Goal: Task Accomplishment & Management: Complete application form

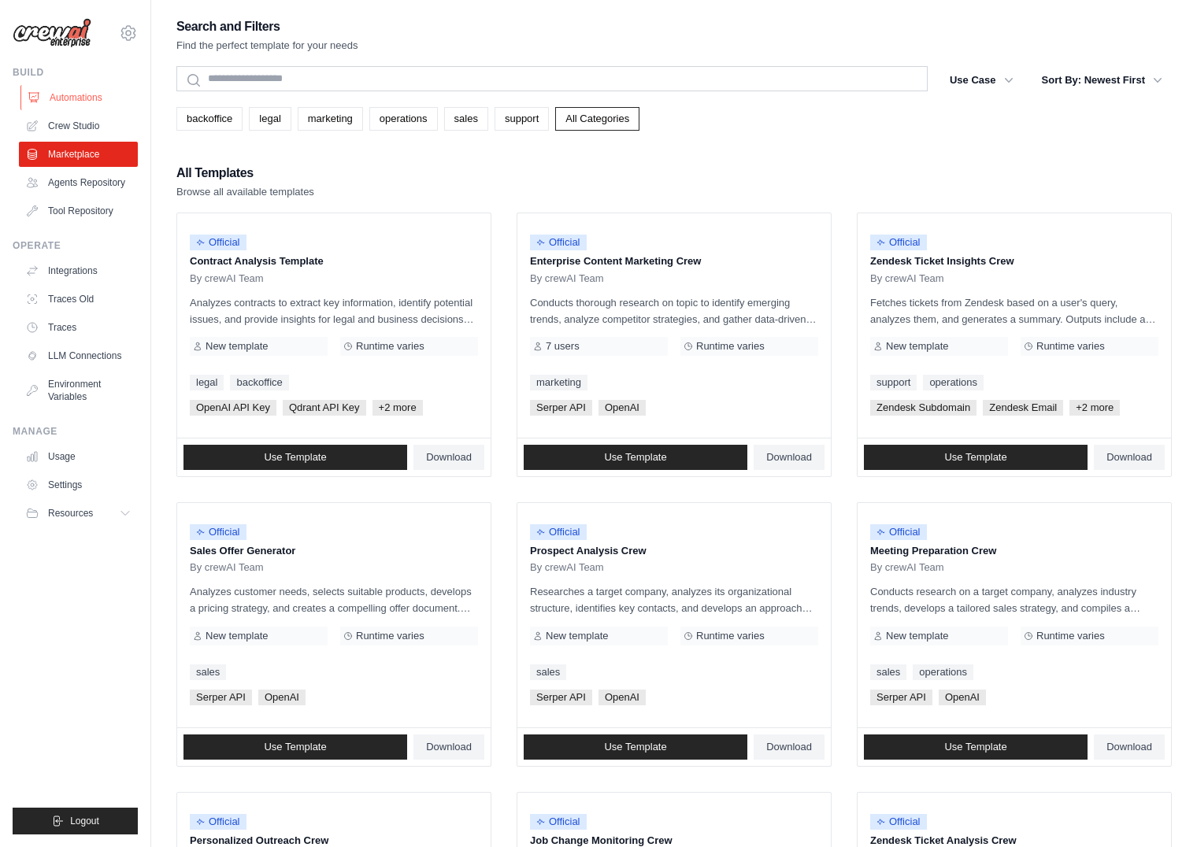
click at [72, 102] on link "Automations" at bounding box center [79, 97] width 119 height 25
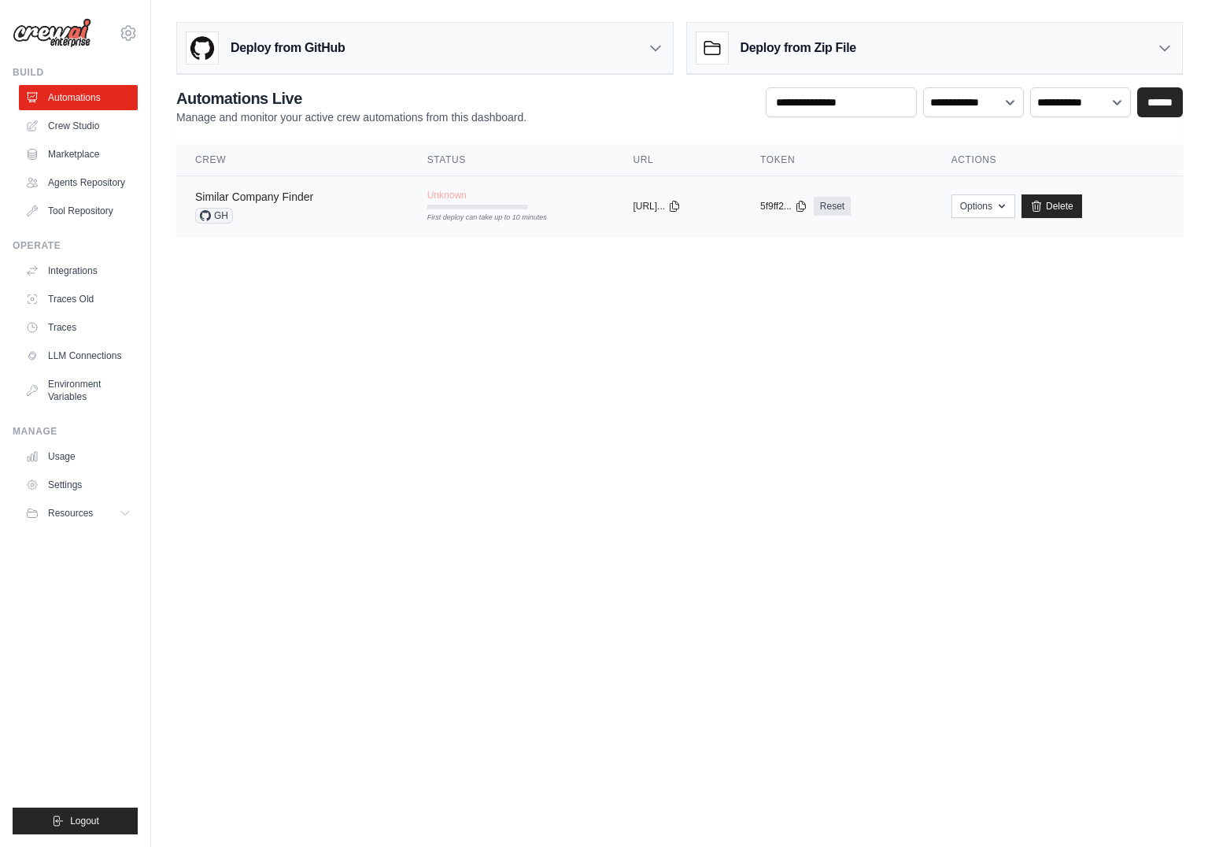
click at [280, 198] on link "Similar Company Finder" at bounding box center [254, 197] width 118 height 13
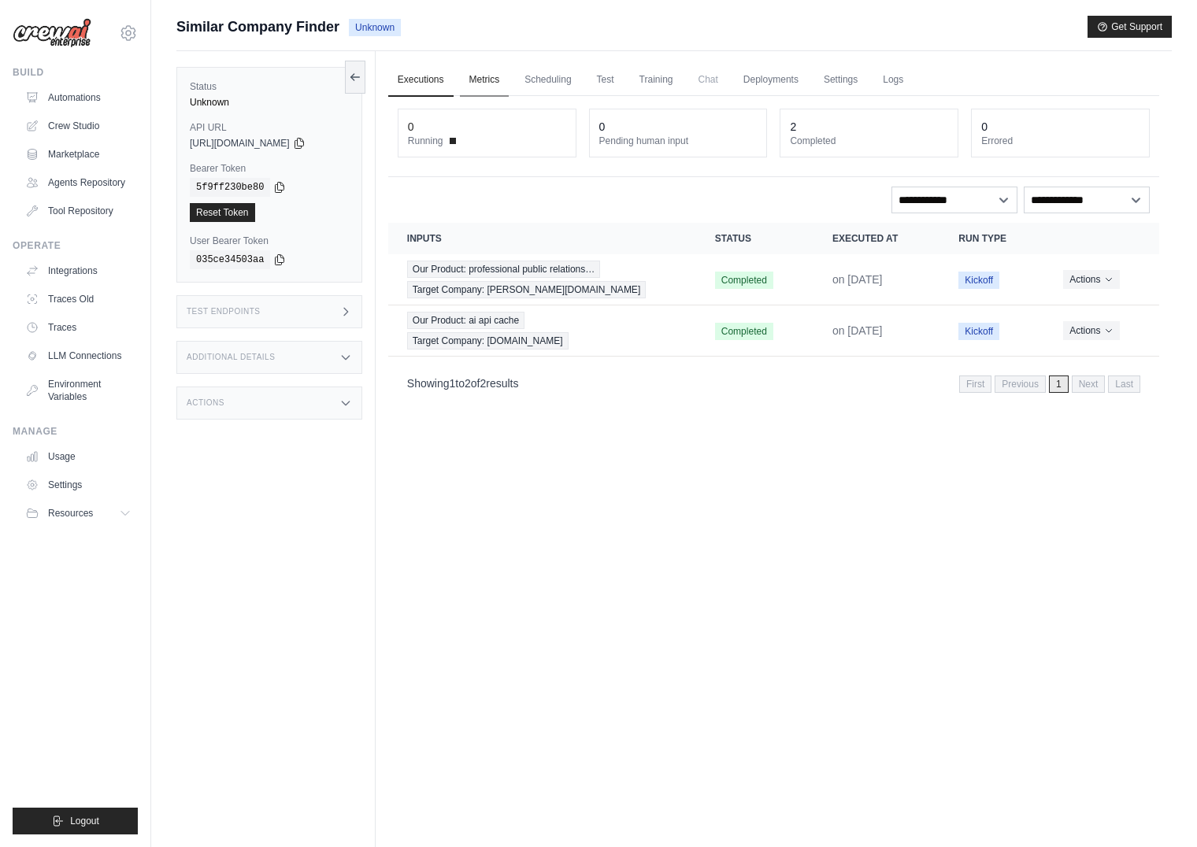
click at [489, 83] on link "Metrics" at bounding box center [485, 80] width 50 height 33
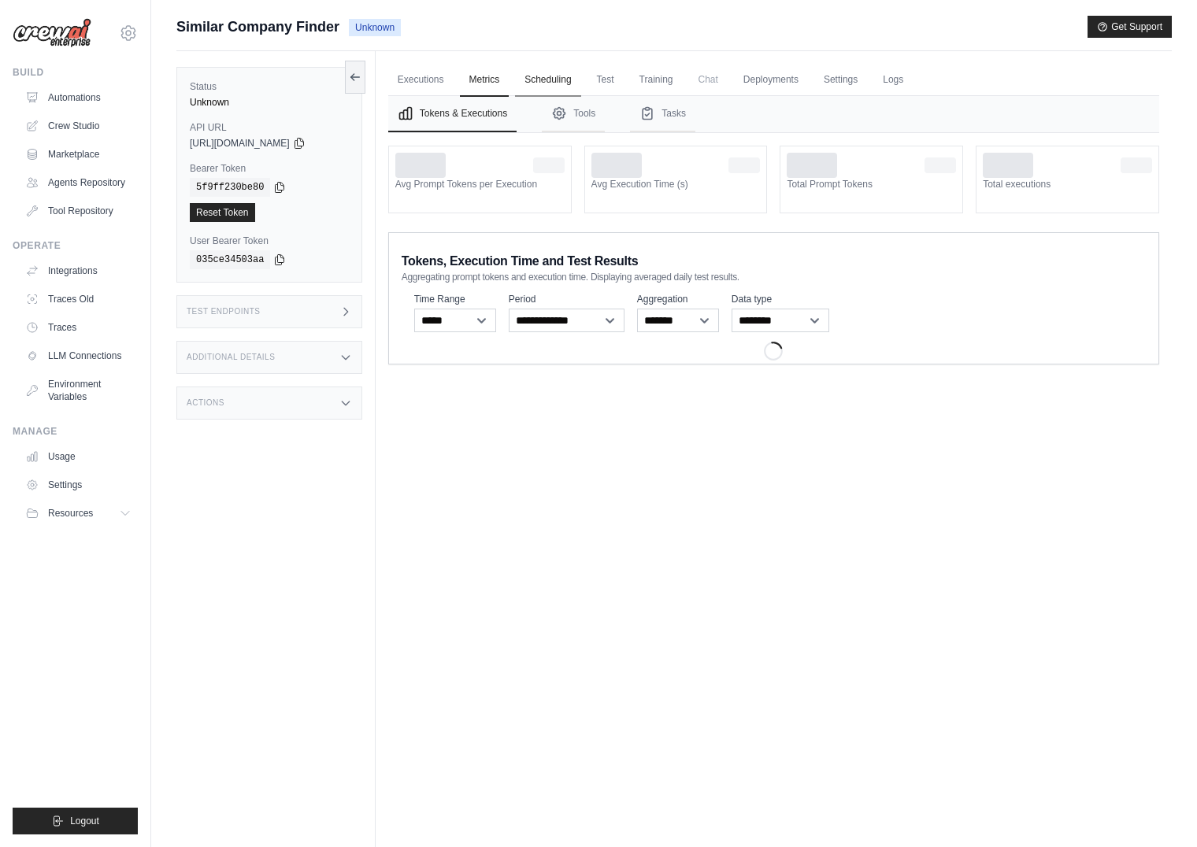
click at [561, 82] on link "Scheduling" at bounding box center [547, 80] width 65 height 33
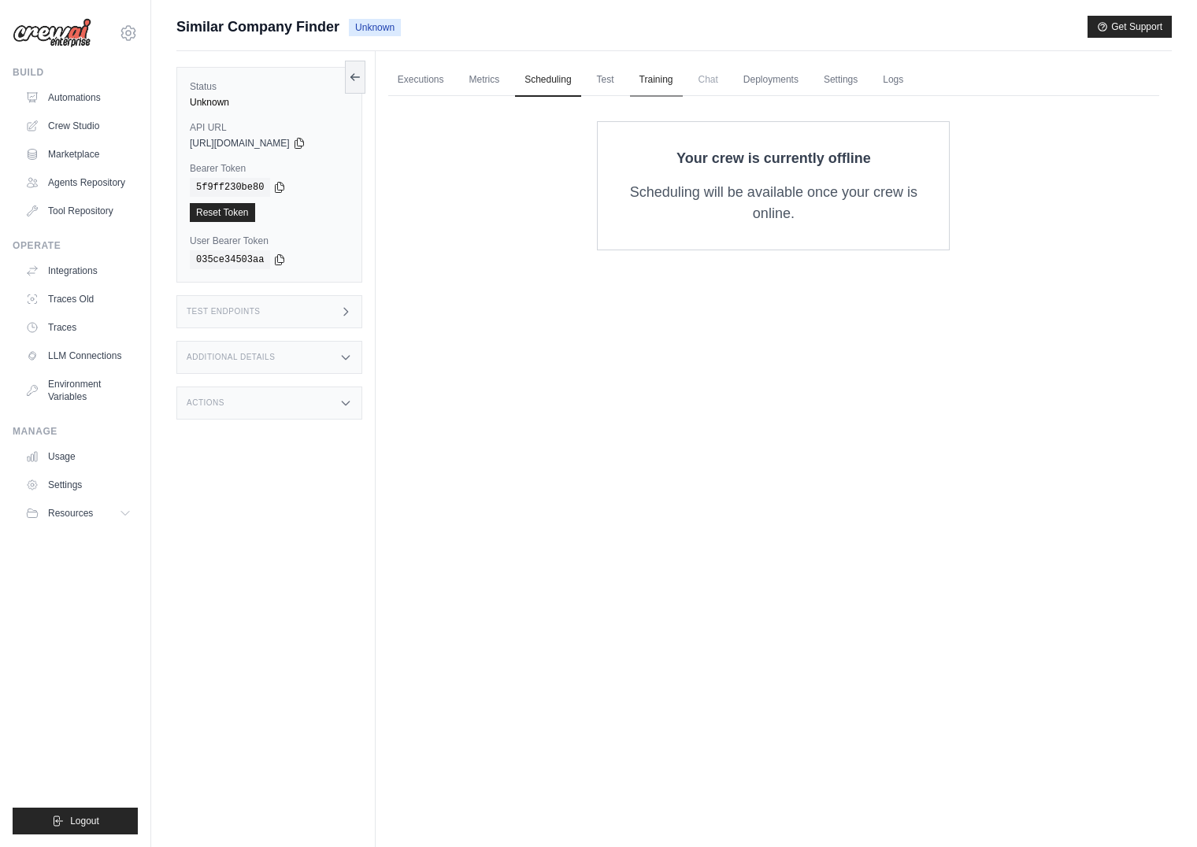
click at [668, 88] on link "Training" at bounding box center [656, 80] width 53 height 33
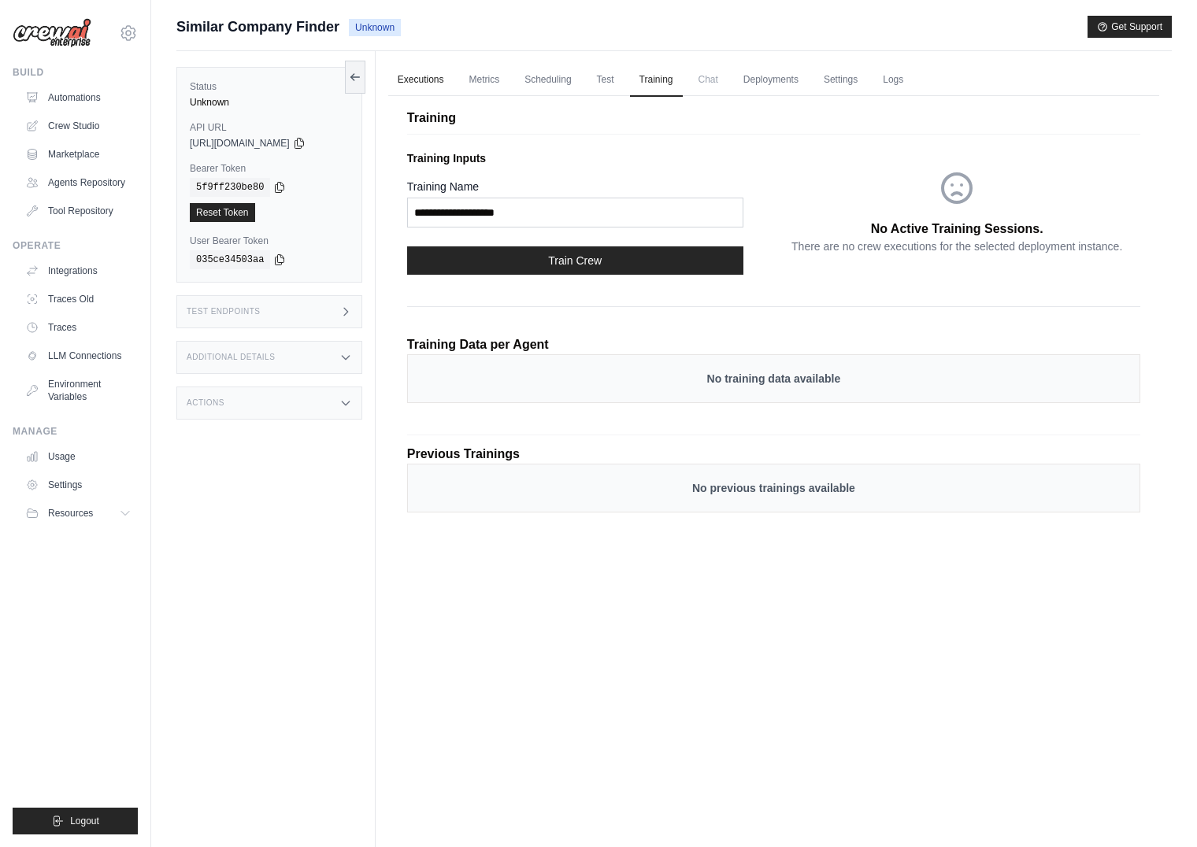
click at [395, 80] on link "Executions" at bounding box center [420, 80] width 65 height 33
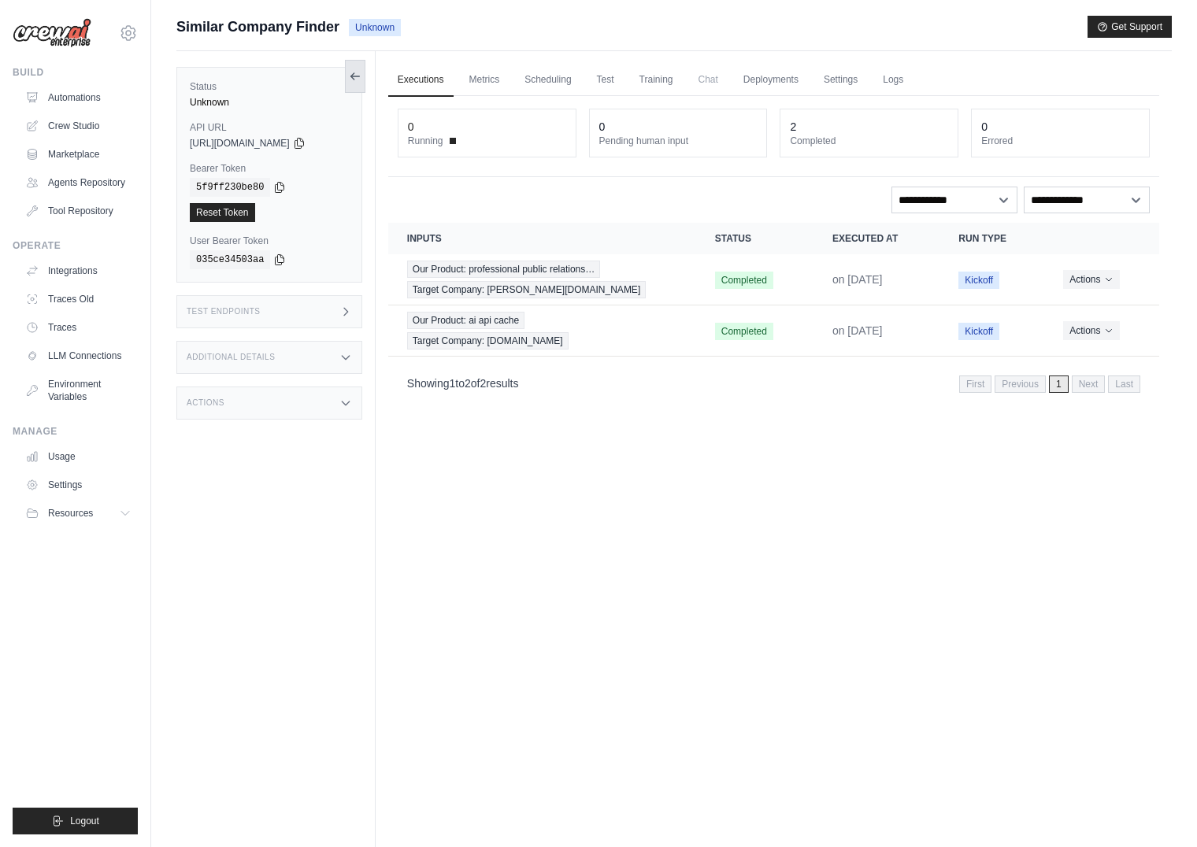
click at [354, 74] on icon at bounding box center [355, 76] width 13 height 13
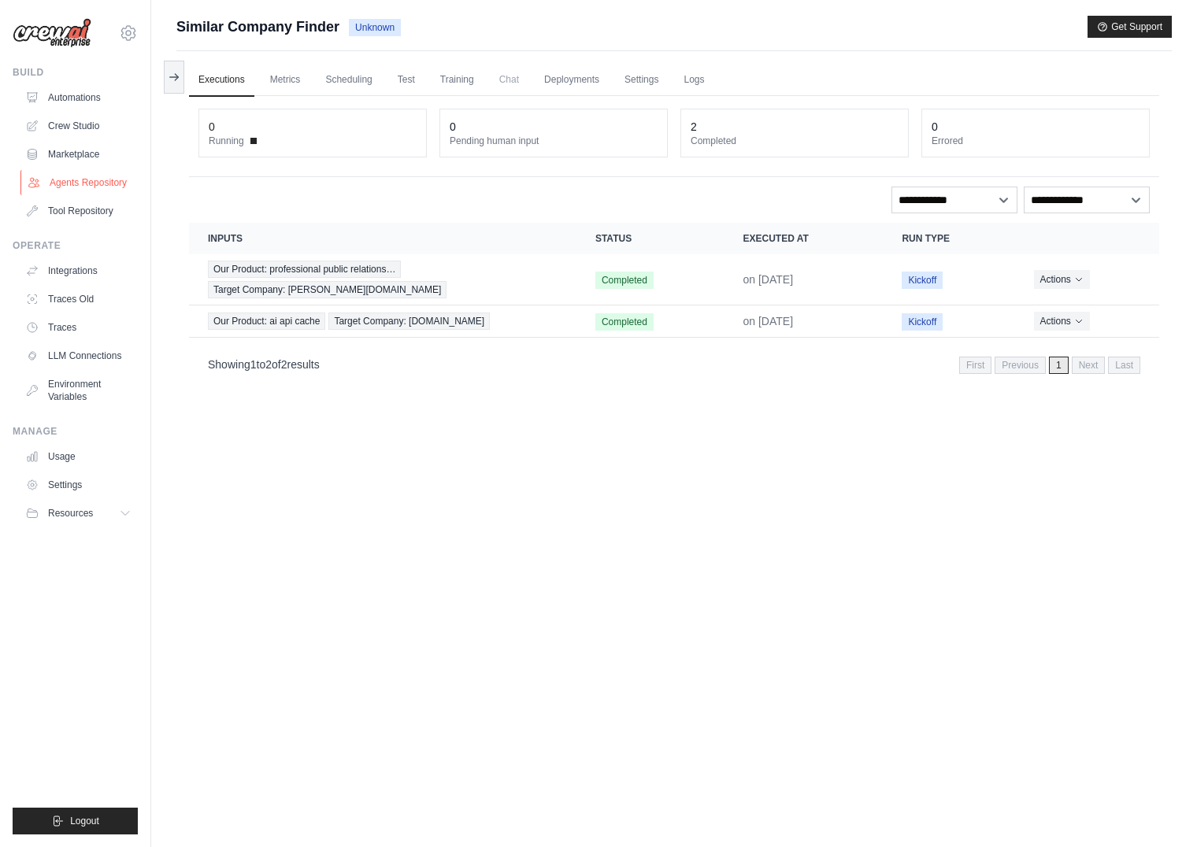
click at [98, 179] on link "Agents Repository" at bounding box center [79, 182] width 119 height 25
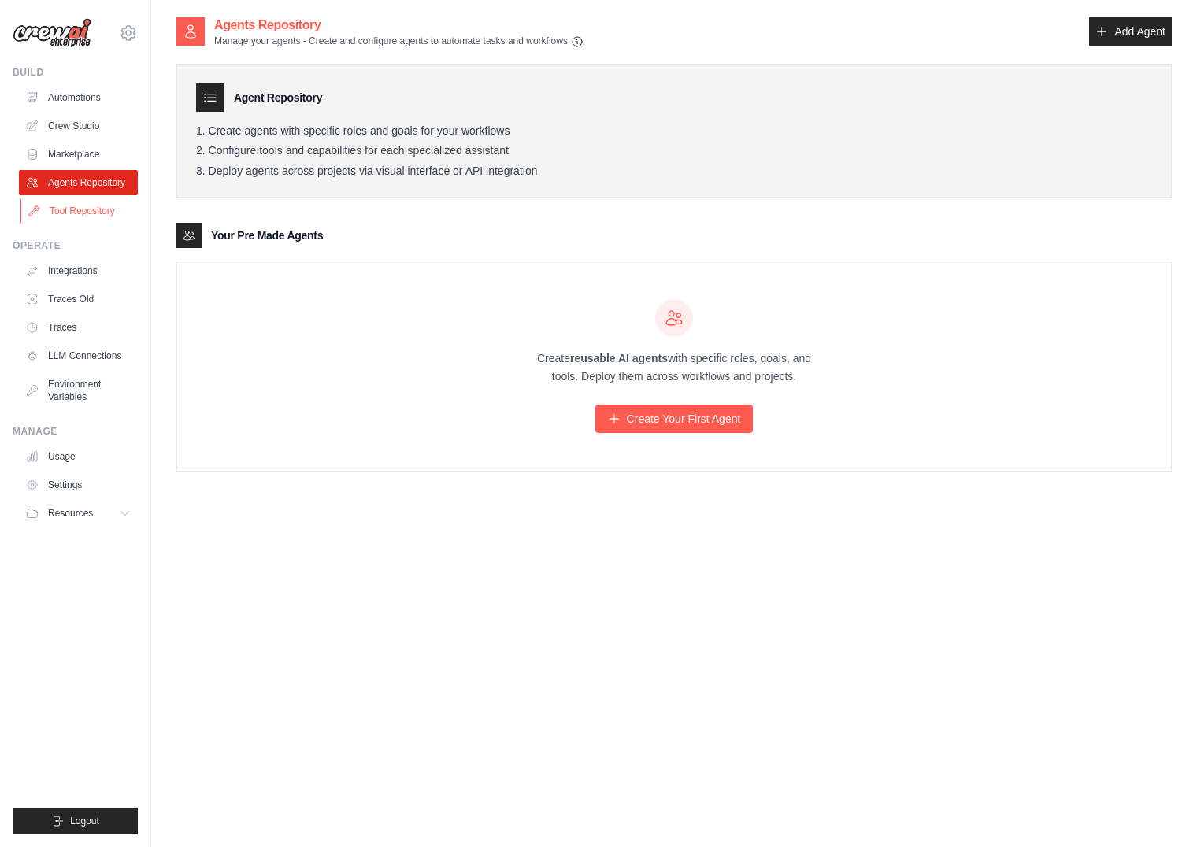
click at [94, 209] on link "Tool Repository" at bounding box center [79, 210] width 119 height 25
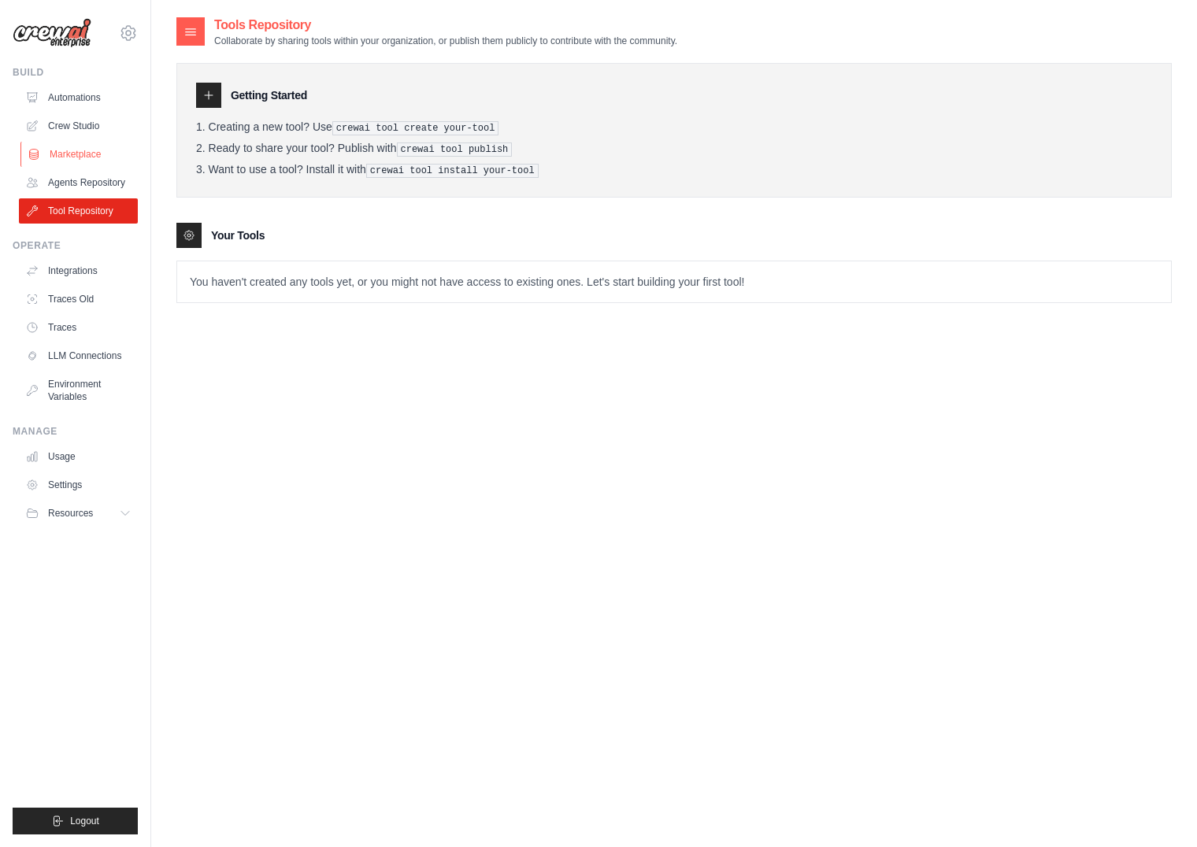
click at [87, 151] on link "Marketplace" at bounding box center [79, 154] width 119 height 25
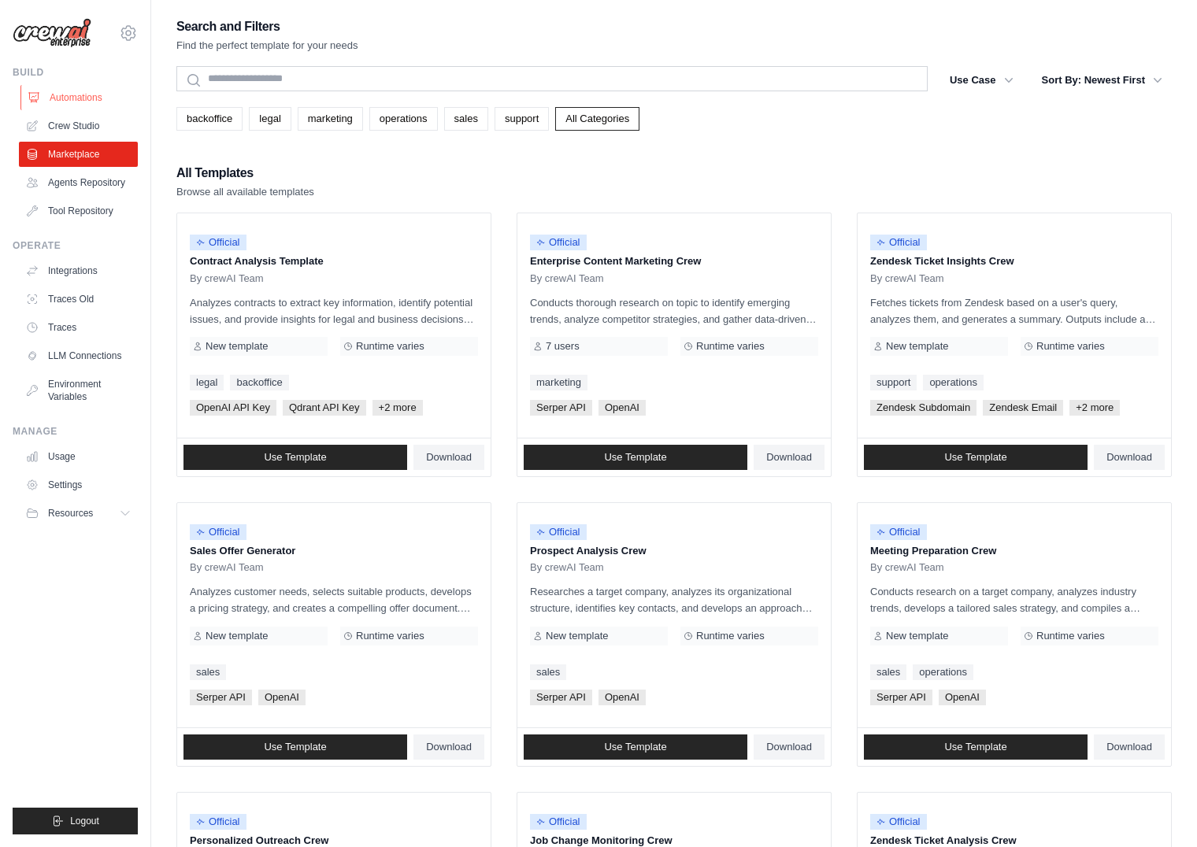
click at [79, 91] on link "Automations" at bounding box center [79, 97] width 119 height 25
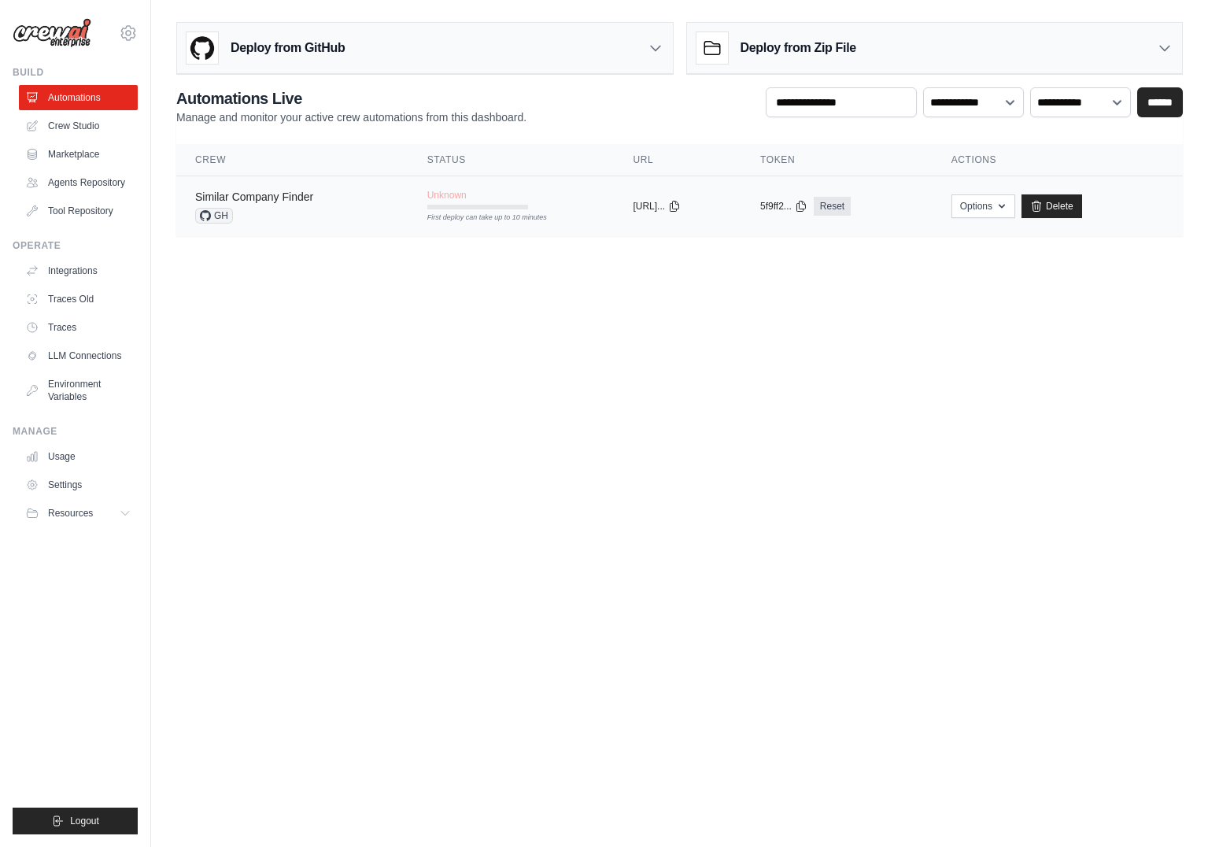
click at [272, 195] on link "Similar Company Finder" at bounding box center [254, 197] width 118 height 13
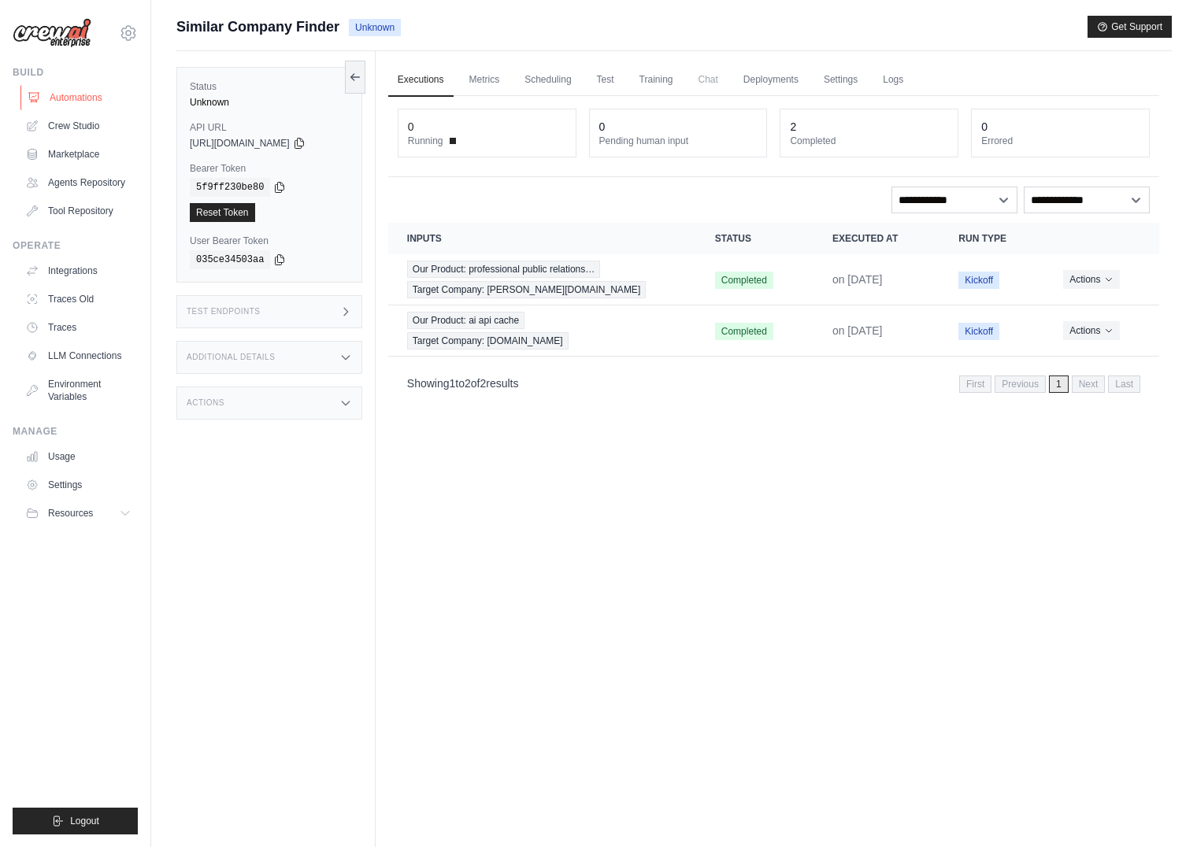
click at [69, 103] on link "Automations" at bounding box center [79, 97] width 119 height 25
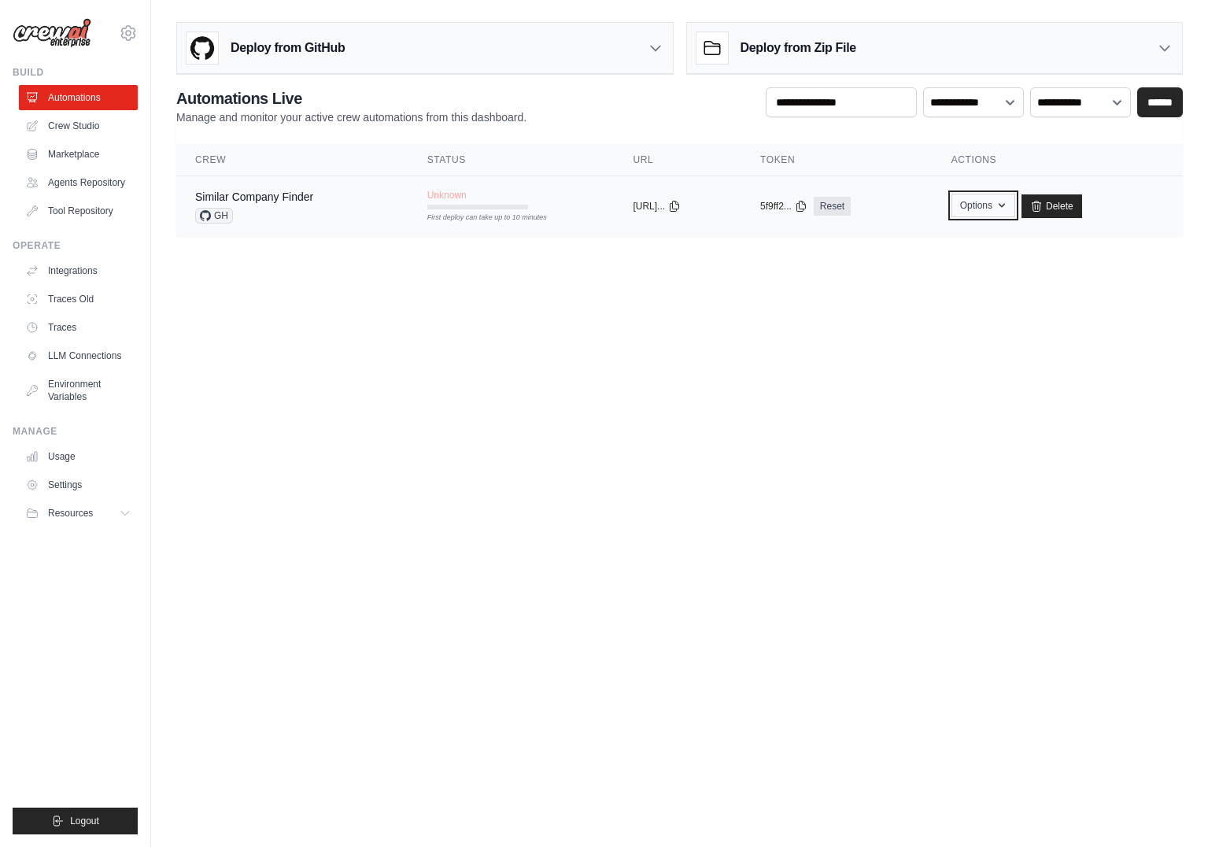
click at [1008, 211] on button "Options" at bounding box center [984, 206] width 64 height 24
click at [304, 202] on link "Similar Company Finder" at bounding box center [254, 197] width 118 height 13
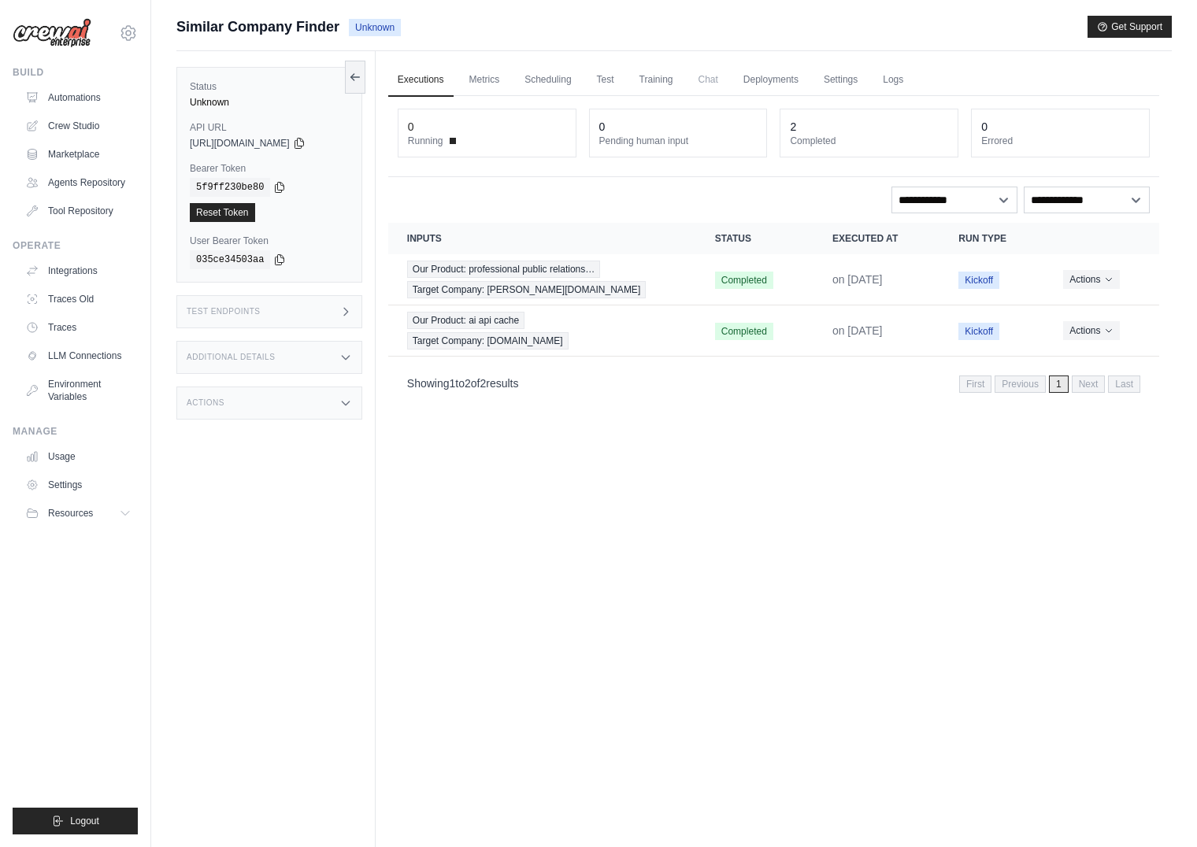
click at [256, 310] on h3 "Test Endpoints" at bounding box center [224, 311] width 74 height 9
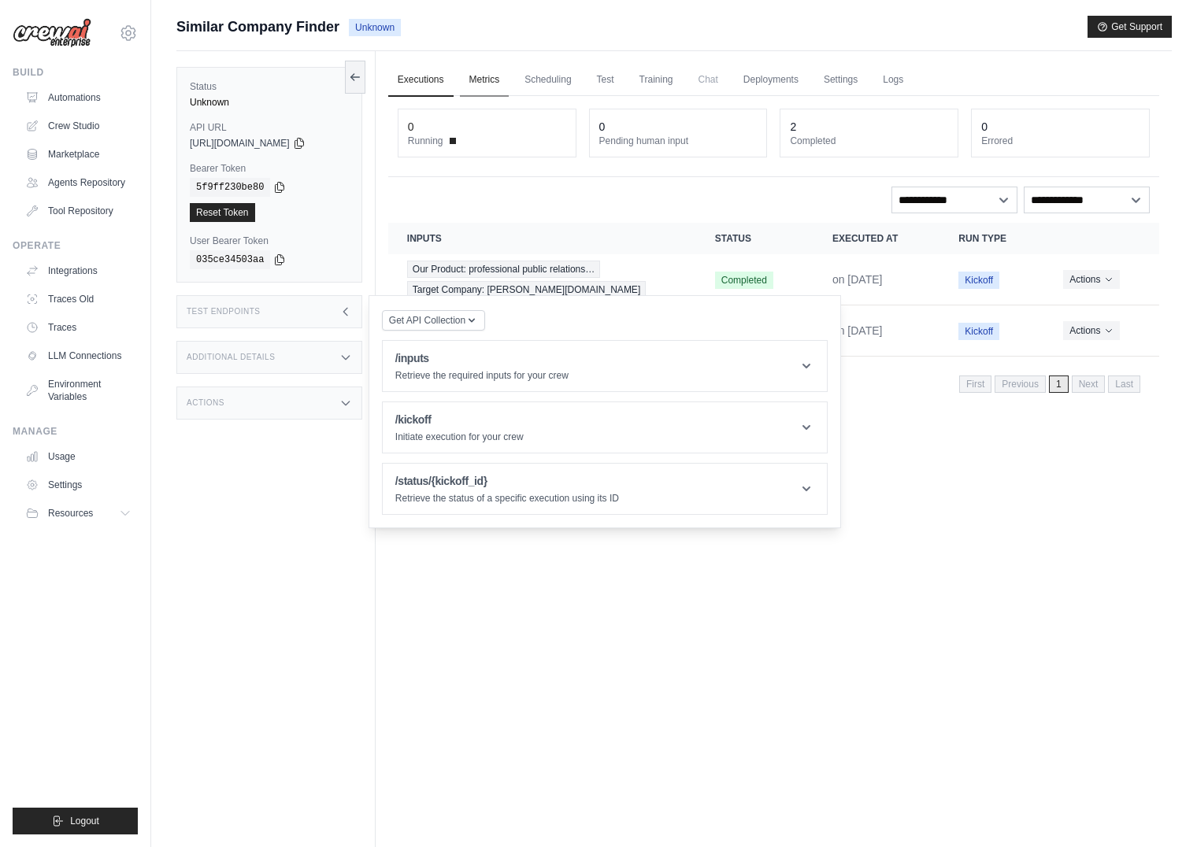
click at [487, 83] on link "Metrics" at bounding box center [485, 80] width 50 height 33
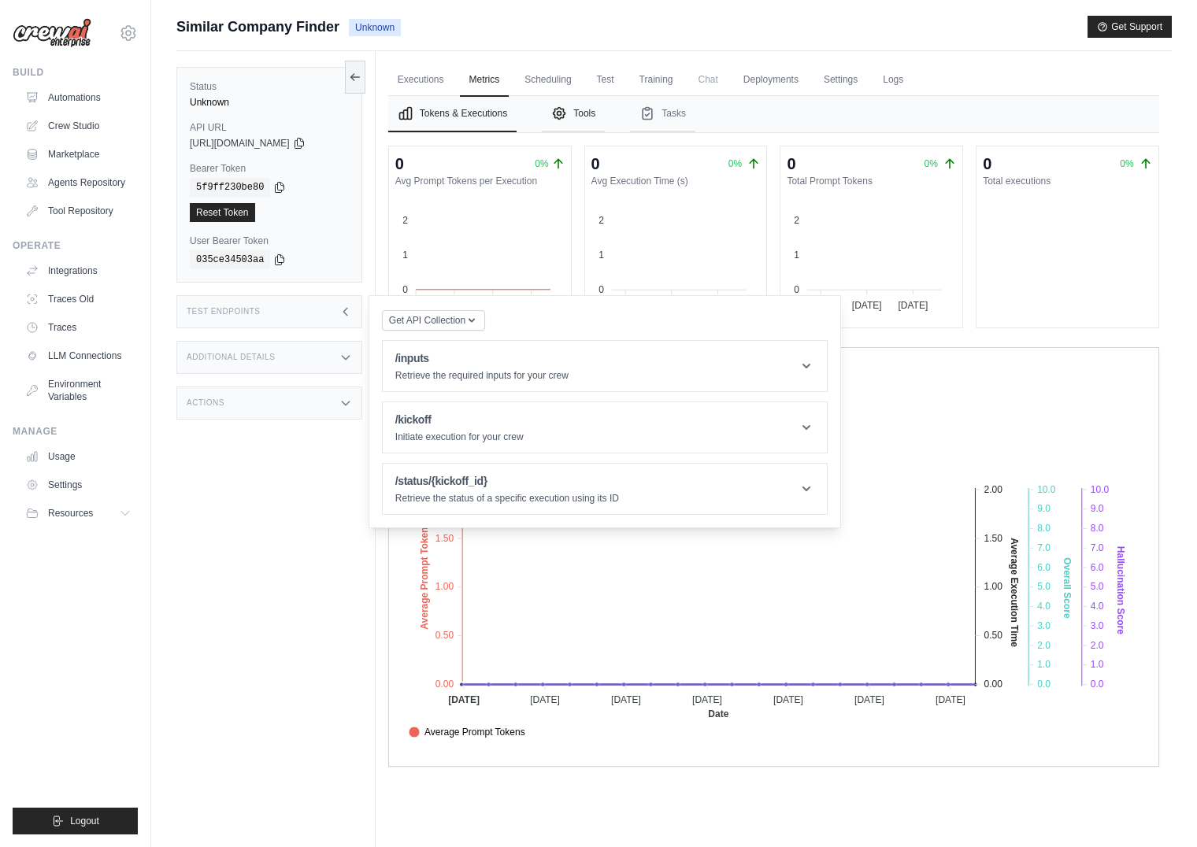
click at [583, 120] on button "Tools" at bounding box center [573, 114] width 63 height 36
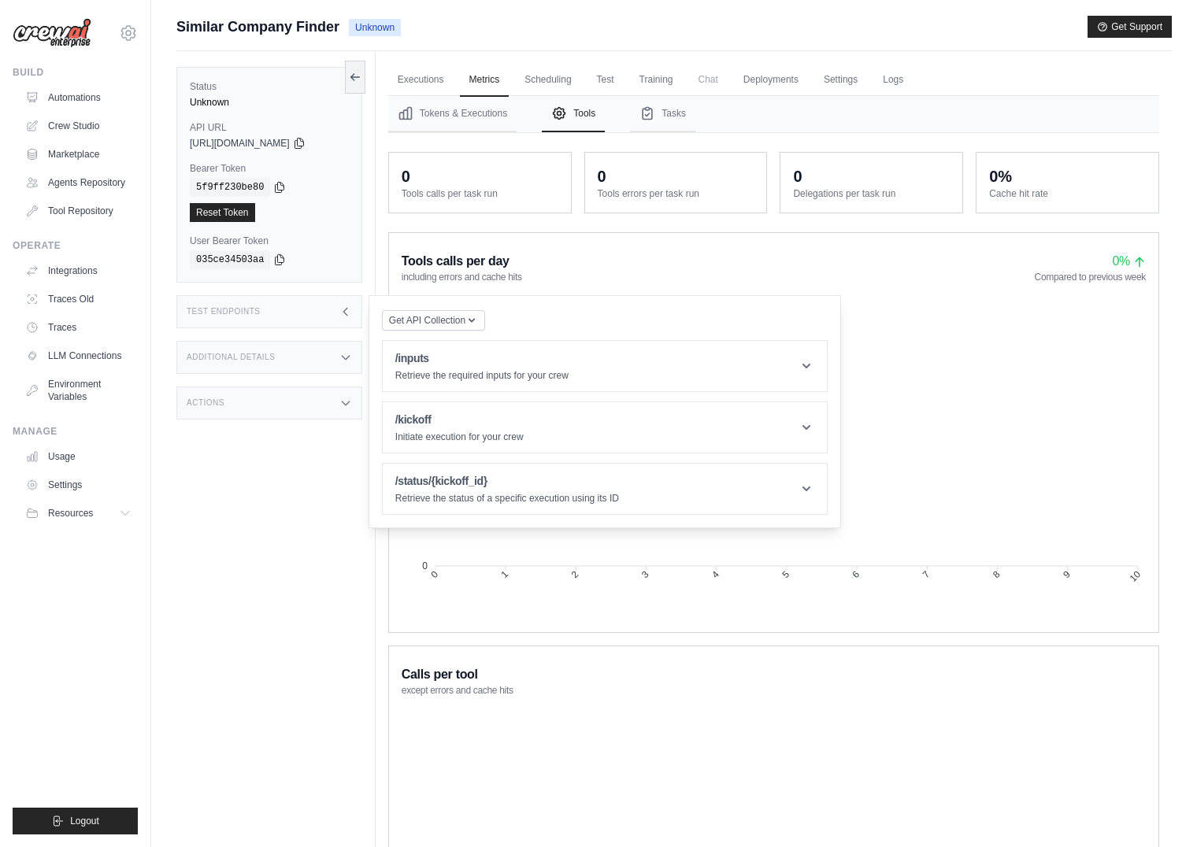
click at [727, 118] on nav "Tokens & Executions Tools Tasks" at bounding box center [773, 114] width 771 height 36
click at [682, 120] on button "Tasks" at bounding box center [662, 114] width 65 height 36
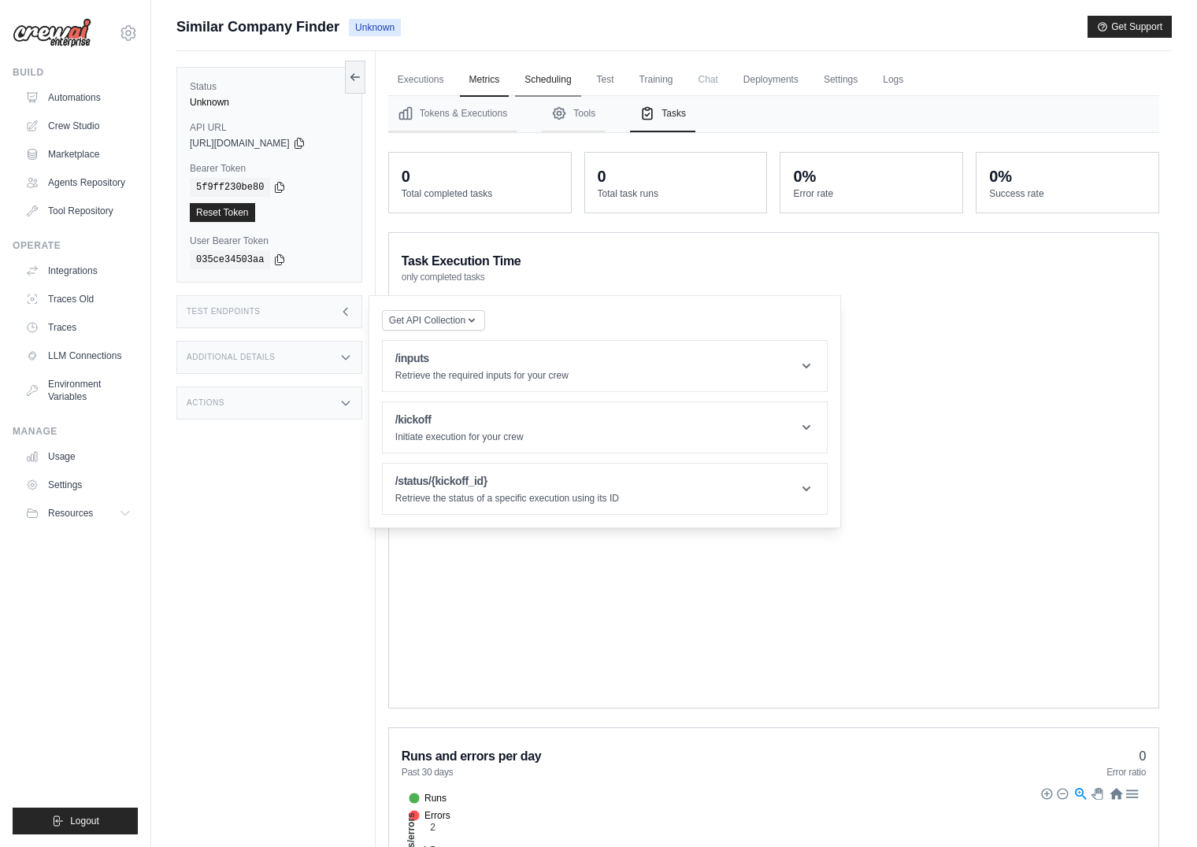
click at [568, 85] on link "Scheduling" at bounding box center [547, 80] width 65 height 33
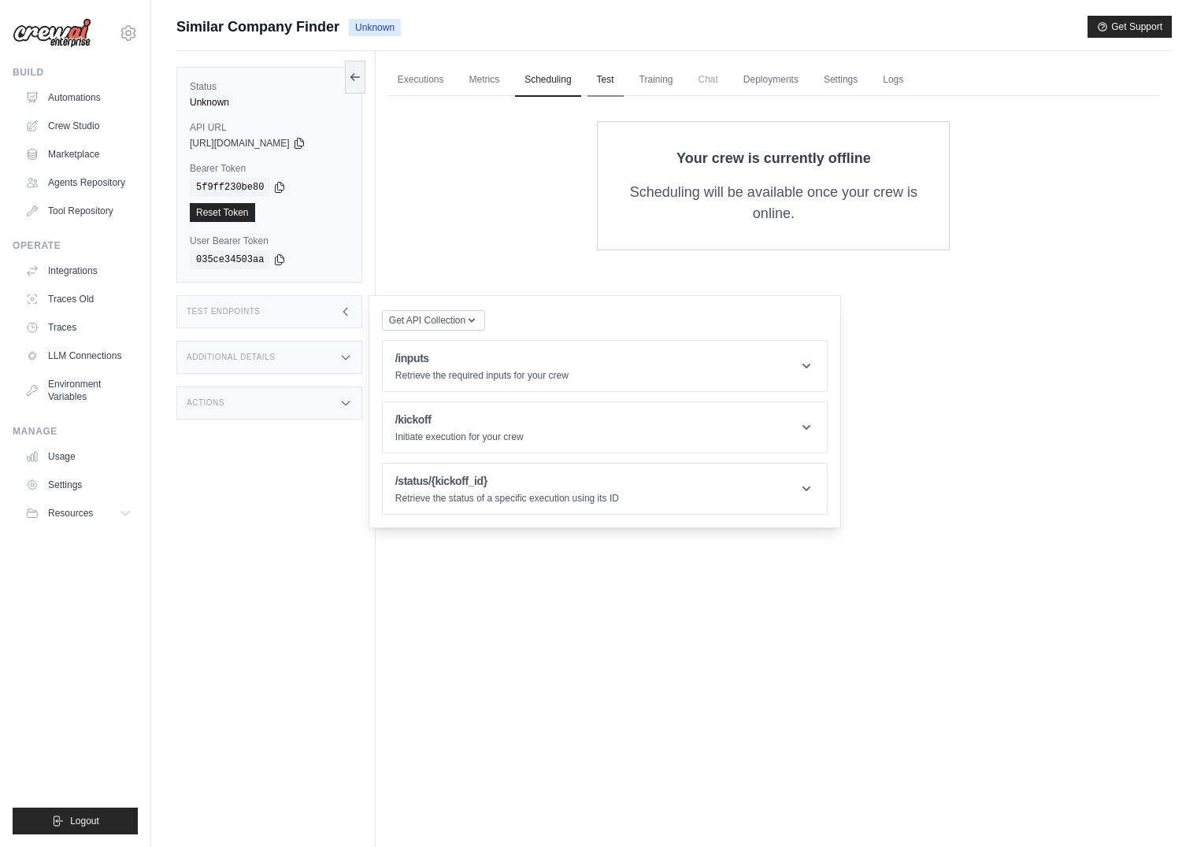
click at [617, 77] on link "Test" at bounding box center [605, 80] width 36 height 33
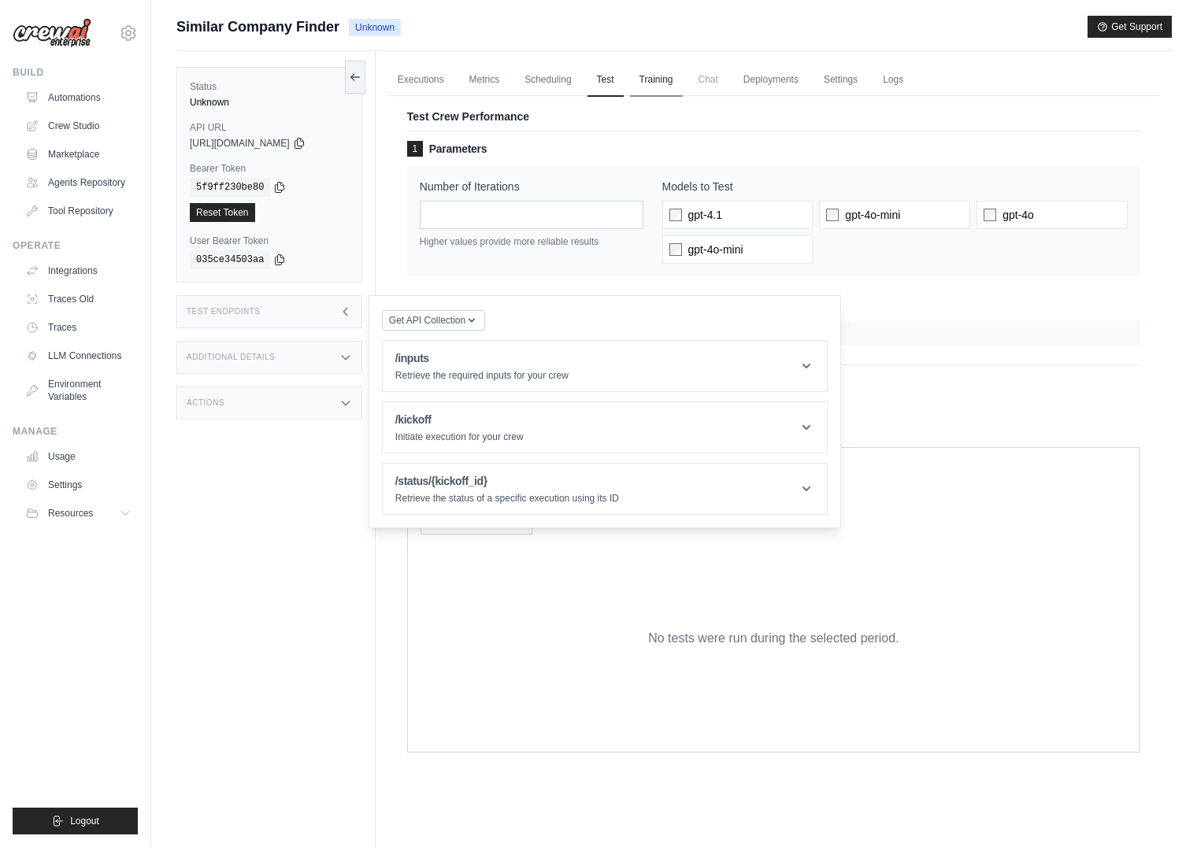
click at [679, 73] on link "Training" at bounding box center [656, 80] width 53 height 33
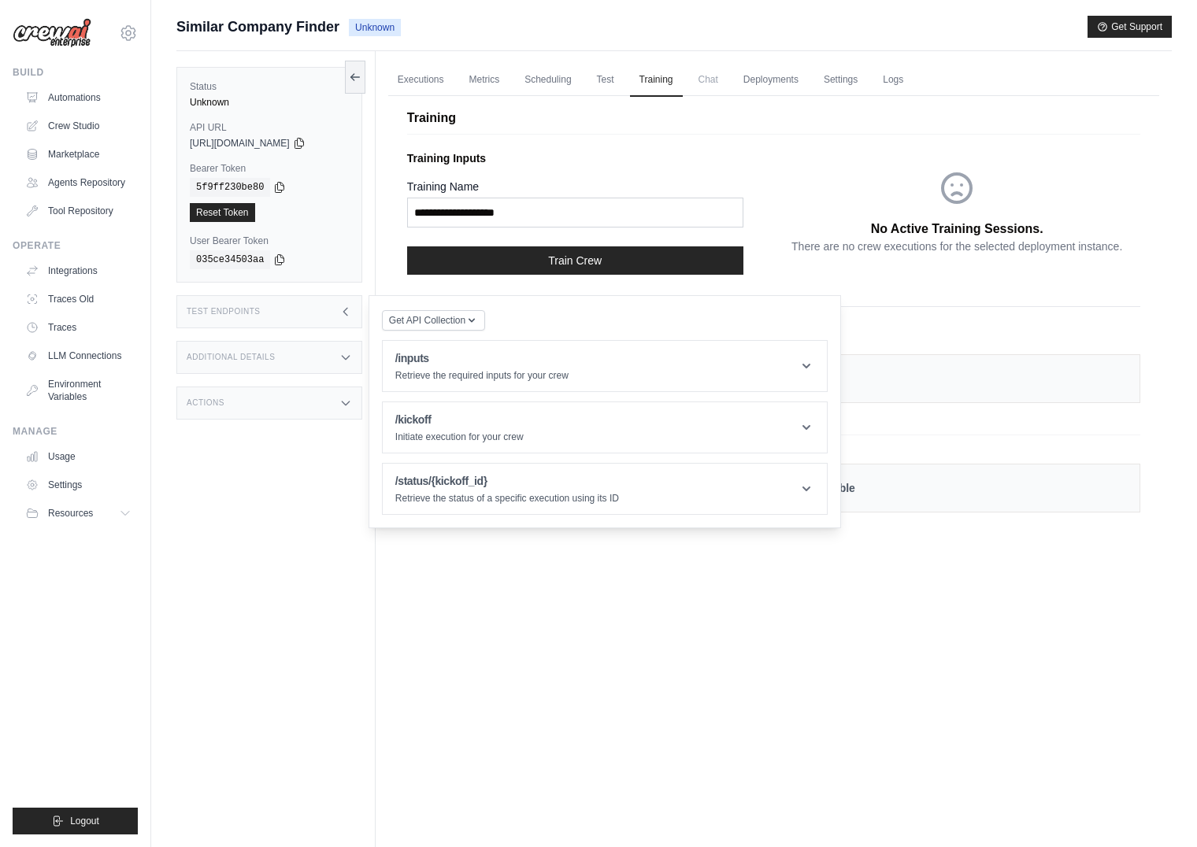
click at [727, 77] on span "Chat" at bounding box center [708, 79] width 39 height 31
click at [770, 80] on link "Deployments" at bounding box center [771, 80] width 74 height 33
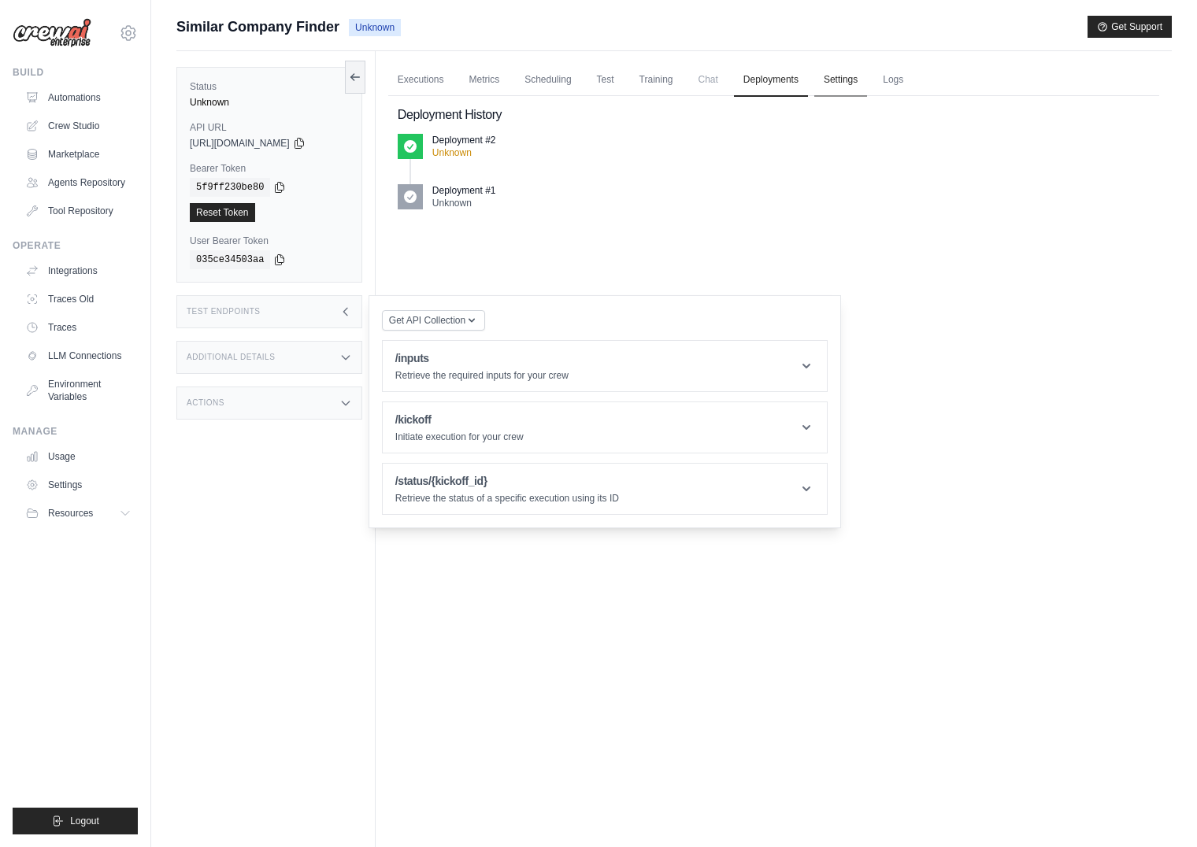
click at [862, 78] on link "Settings" at bounding box center [840, 80] width 53 height 33
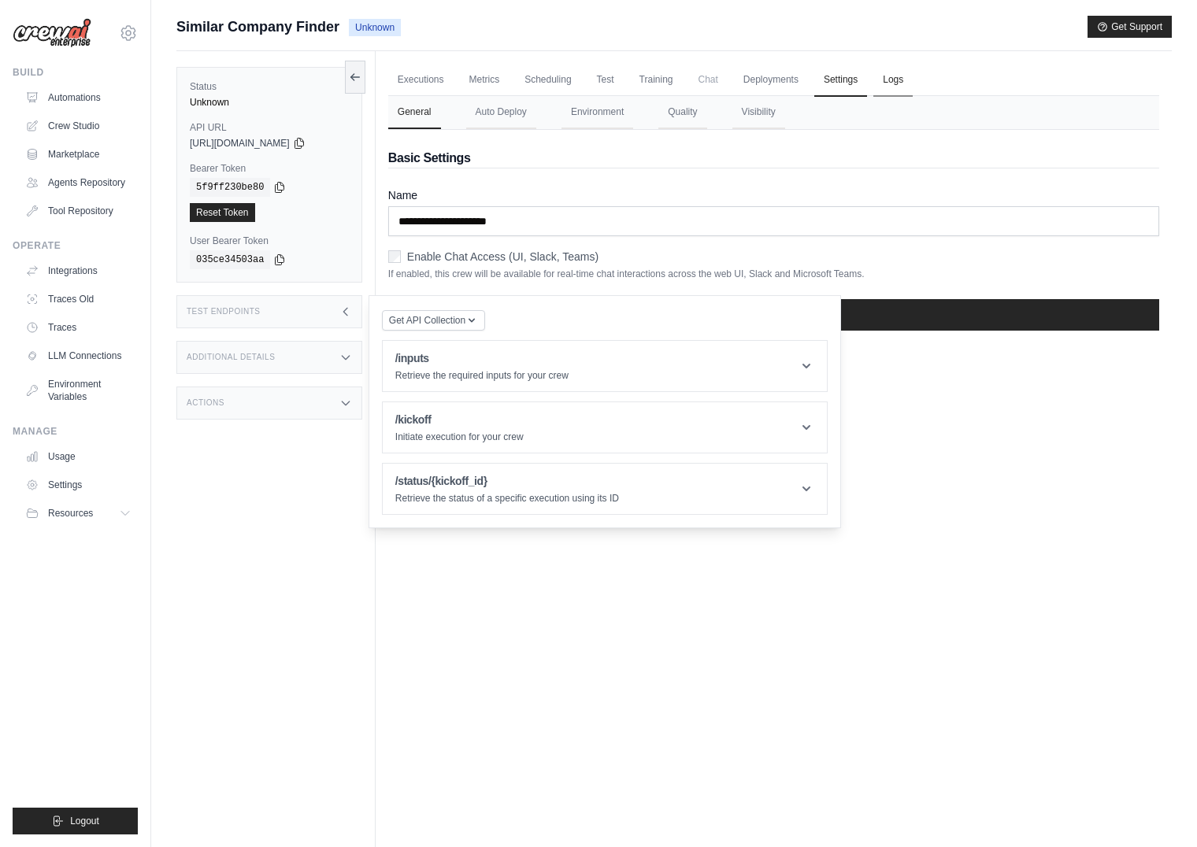
click at [912, 78] on link "Logs" at bounding box center [892, 80] width 39 height 33
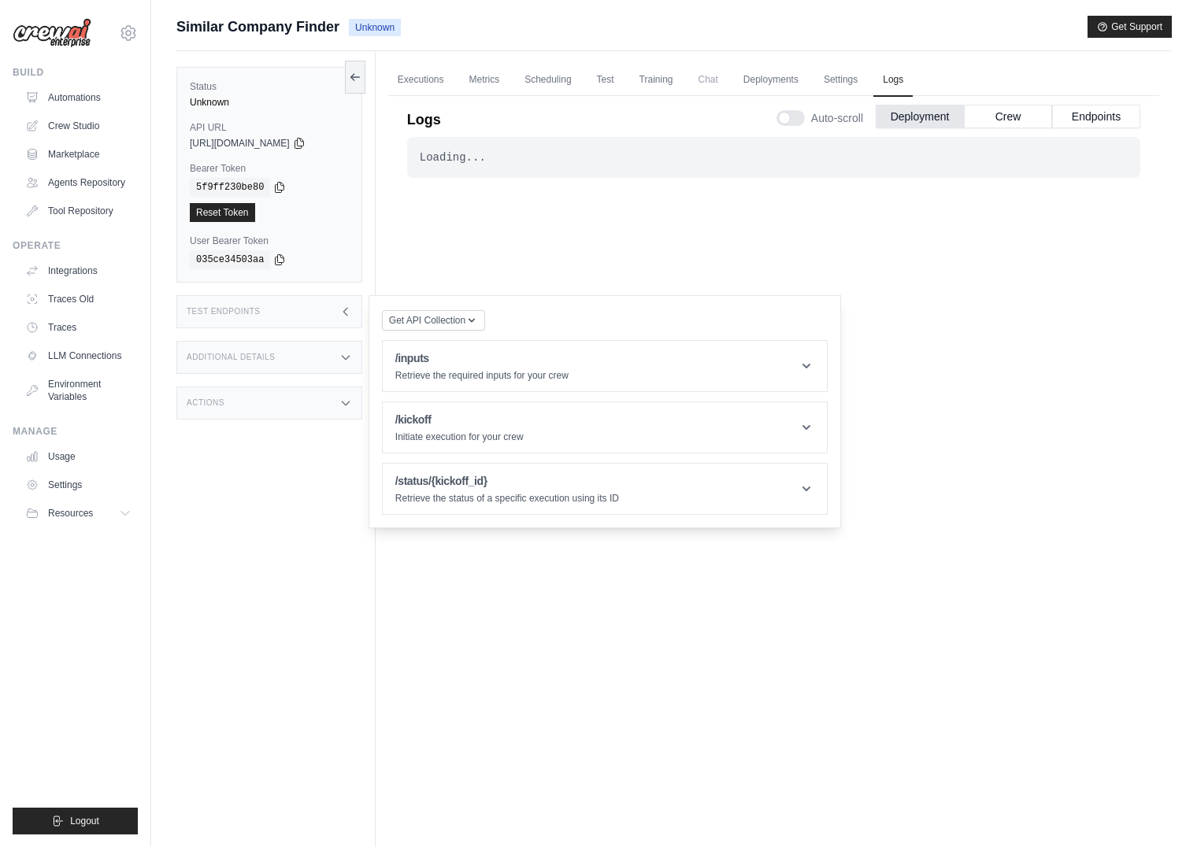
click at [264, 306] on div "Test Endpoints" at bounding box center [269, 311] width 186 height 33
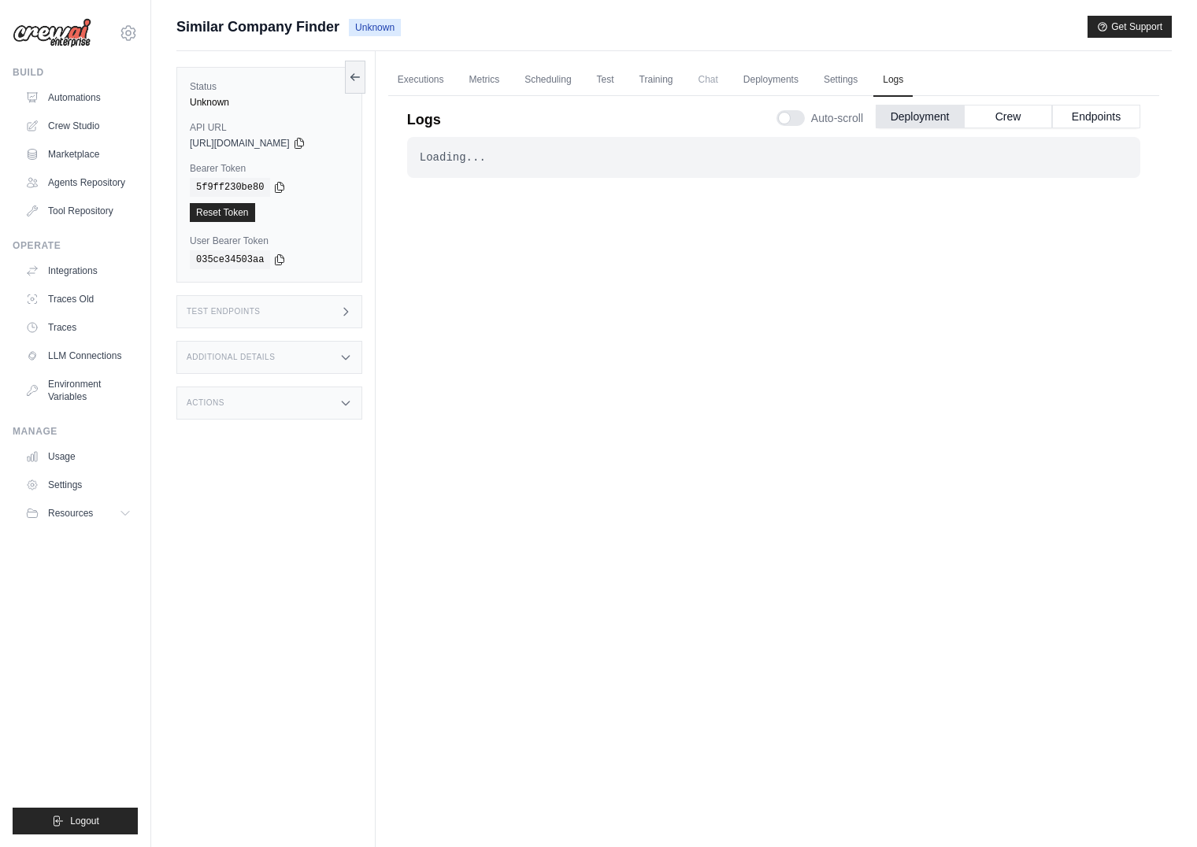
click at [261, 353] on h3 "Additional Details" at bounding box center [231, 357] width 88 height 9
click at [246, 511] on div "Actions" at bounding box center [269, 495] width 186 height 33
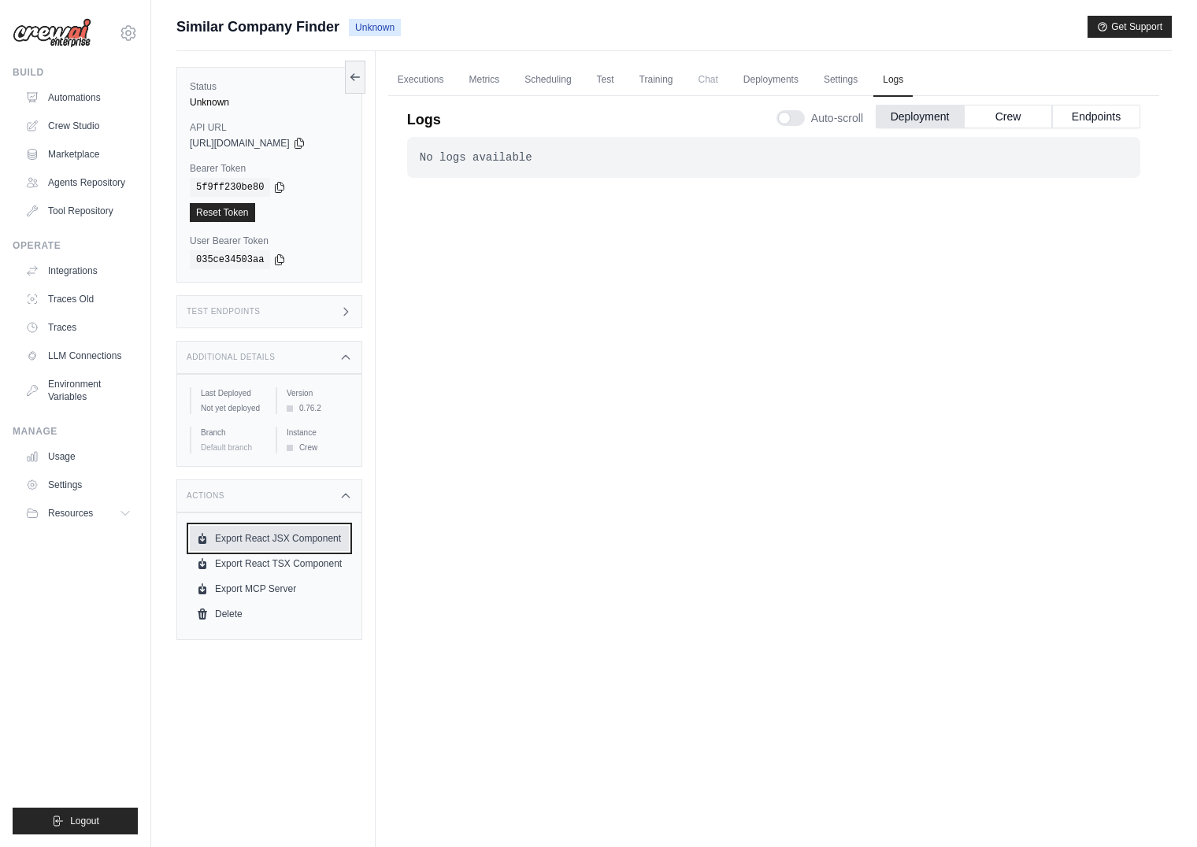
click at [253, 548] on link "Export React JSX Component" at bounding box center [269, 538] width 159 height 25
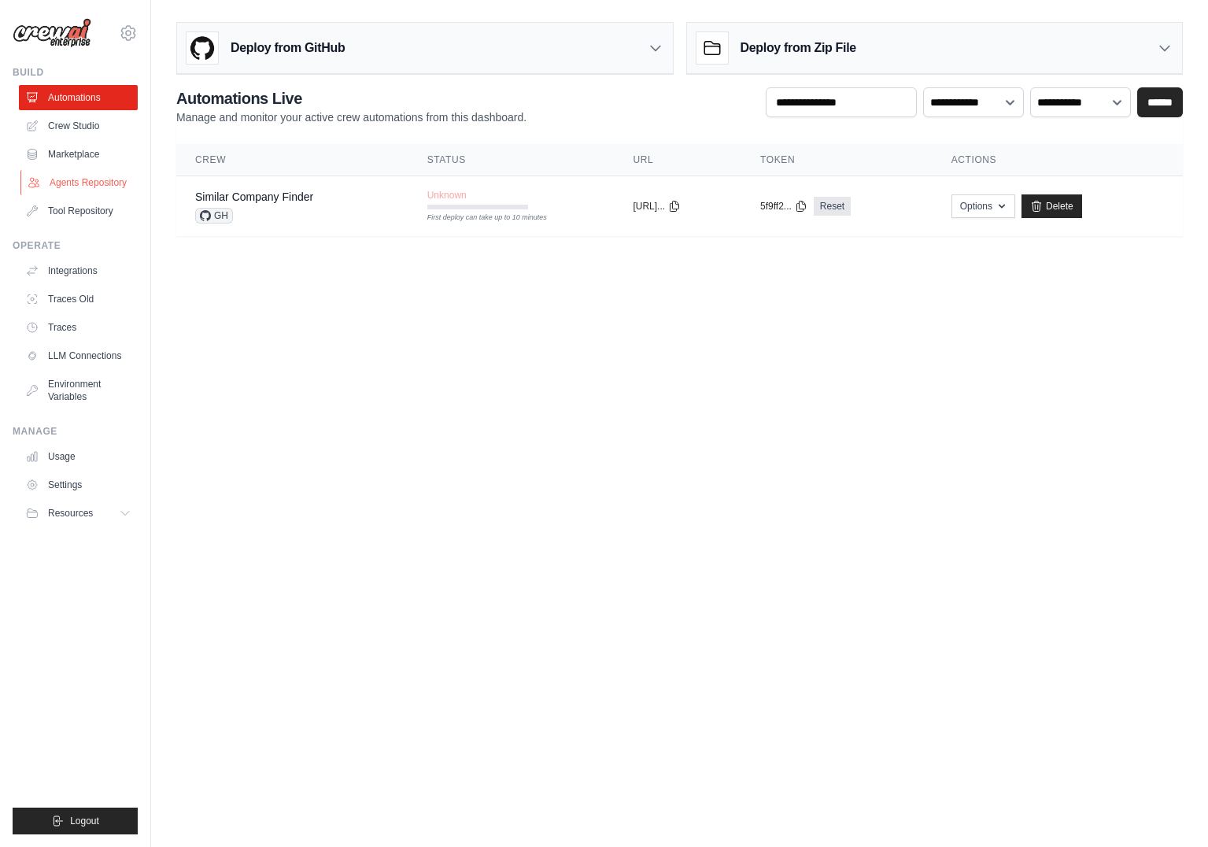
click at [100, 183] on link "Agents Repository" at bounding box center [79, 182] width 119 height 25
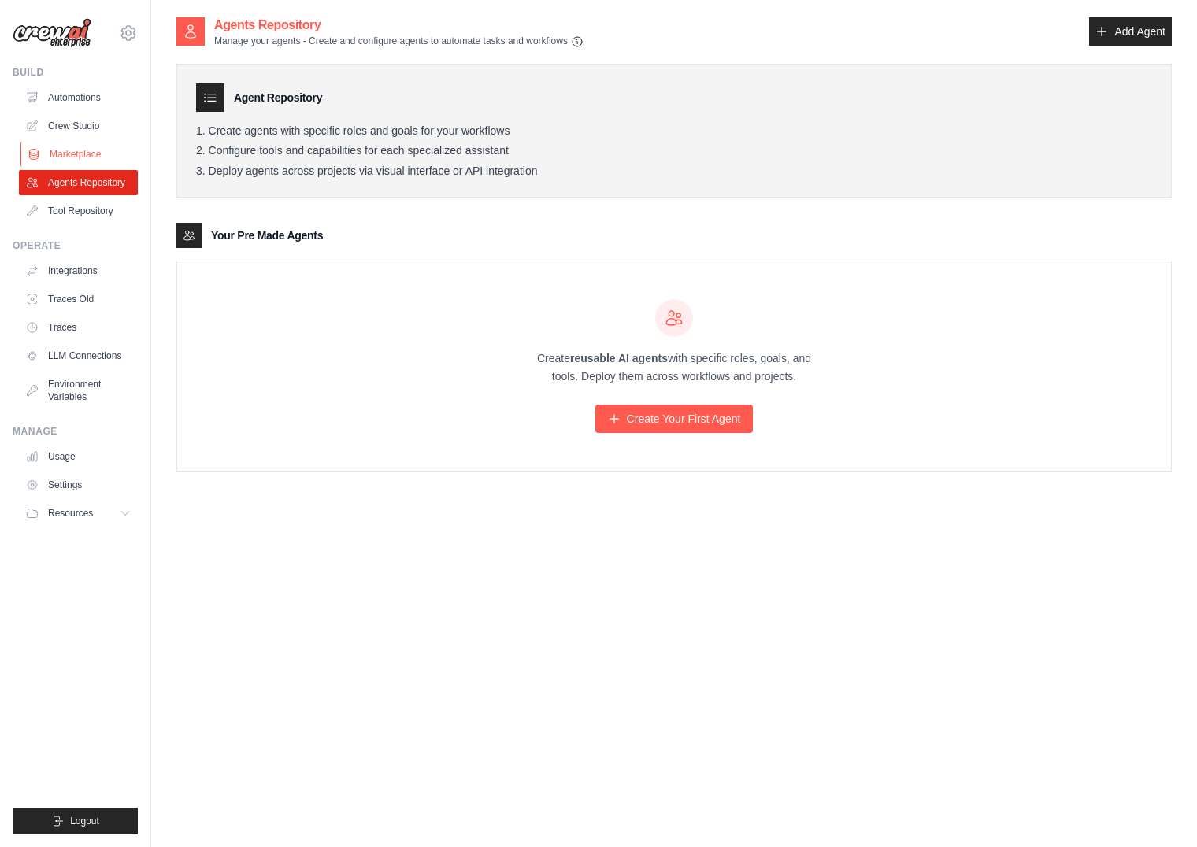
click at [85, 145] on link "Marketplace" at bounding box center [79, 154] width 119 height 25
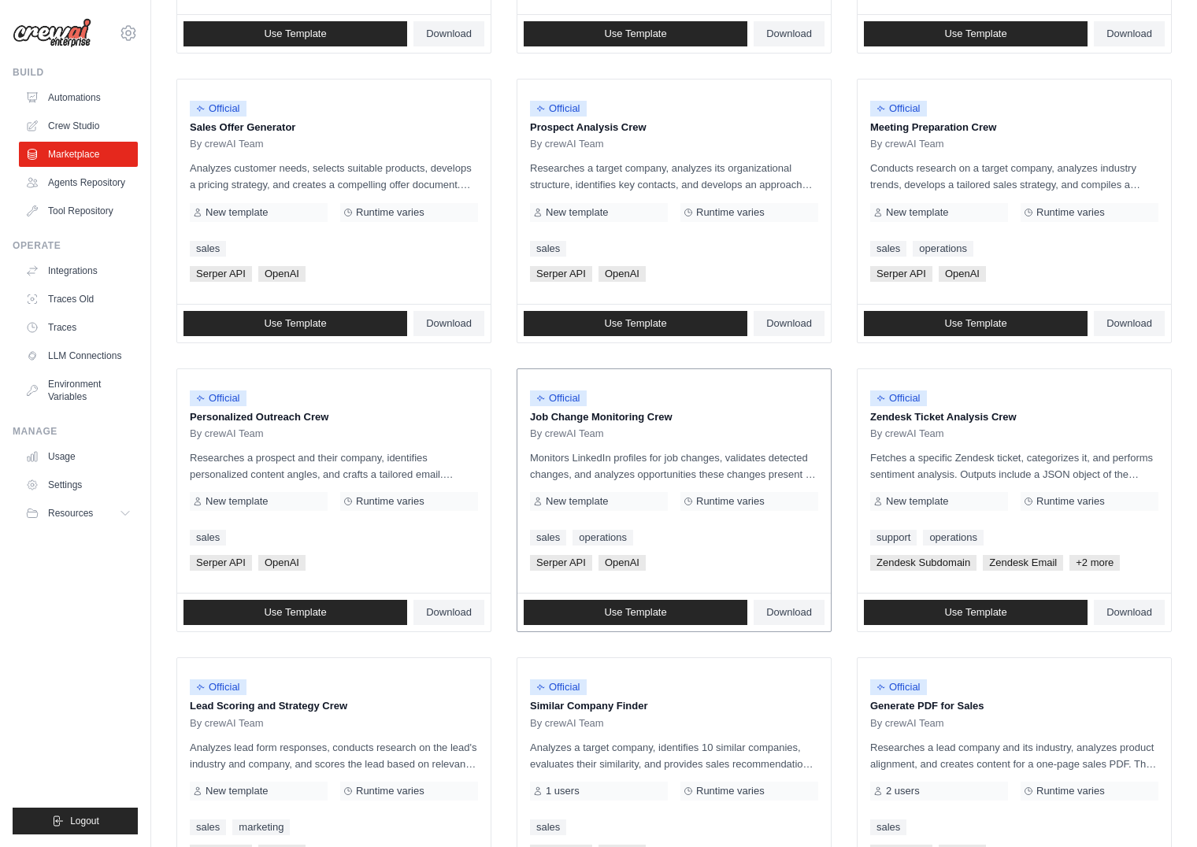
scroll to position [472, 0]
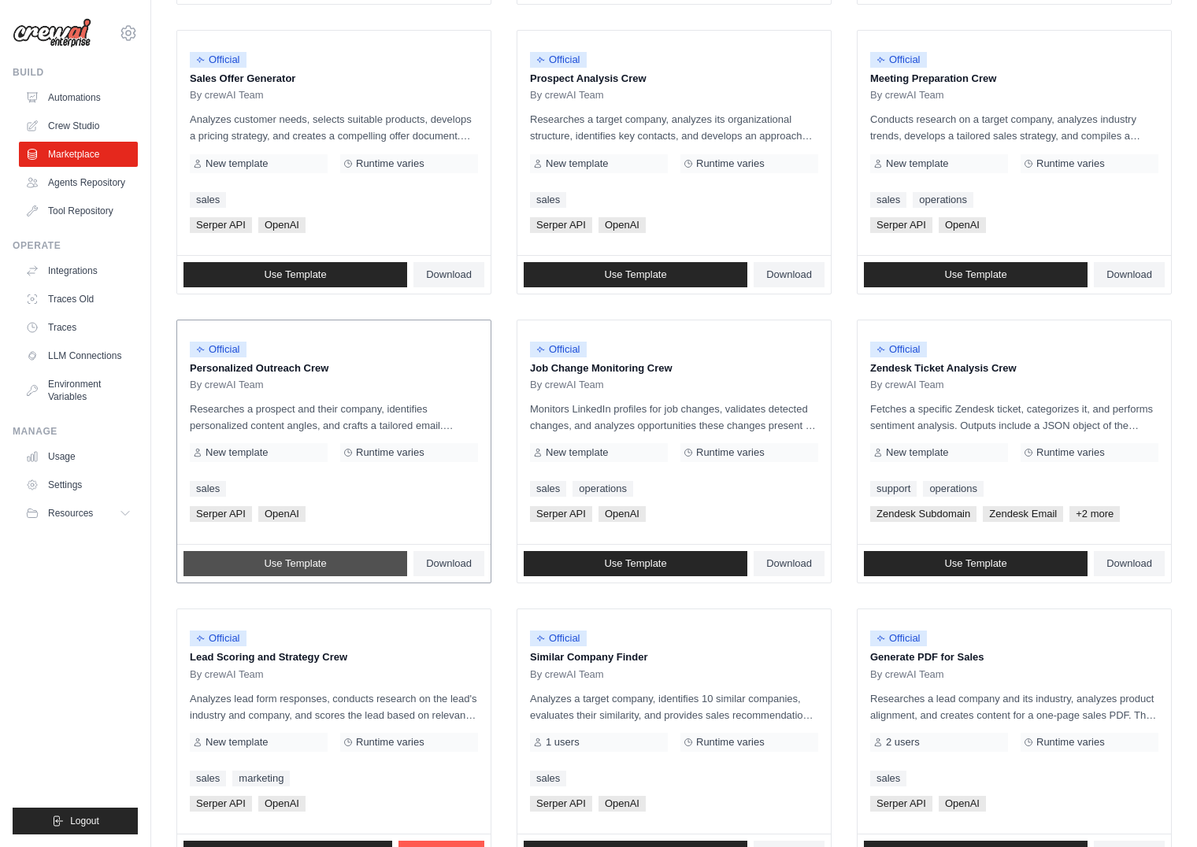
click at [350, 561] on link "Use Template" at bounding box center [295, 563] width 224 height 25
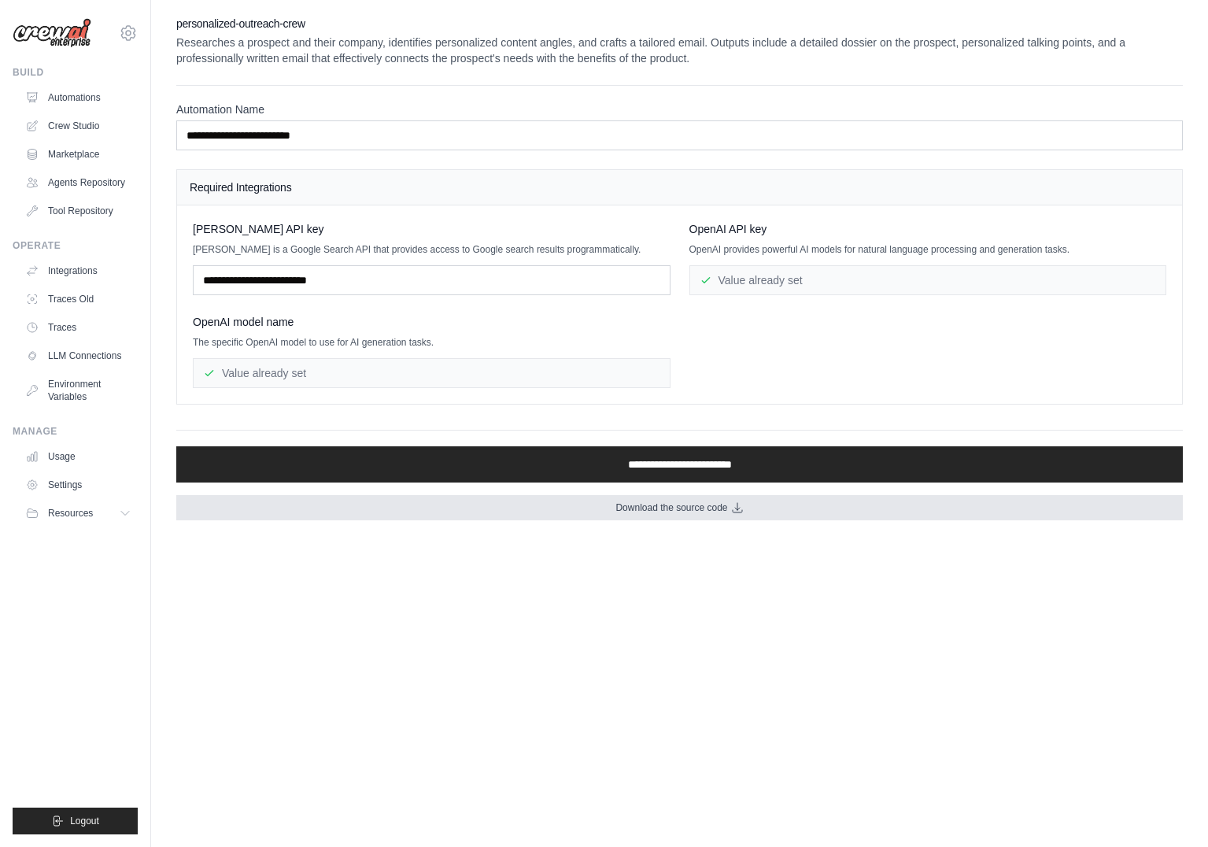
click at [694, 500] on link "Download the source code" at bounding box center [679, 507] width 1007 height 25
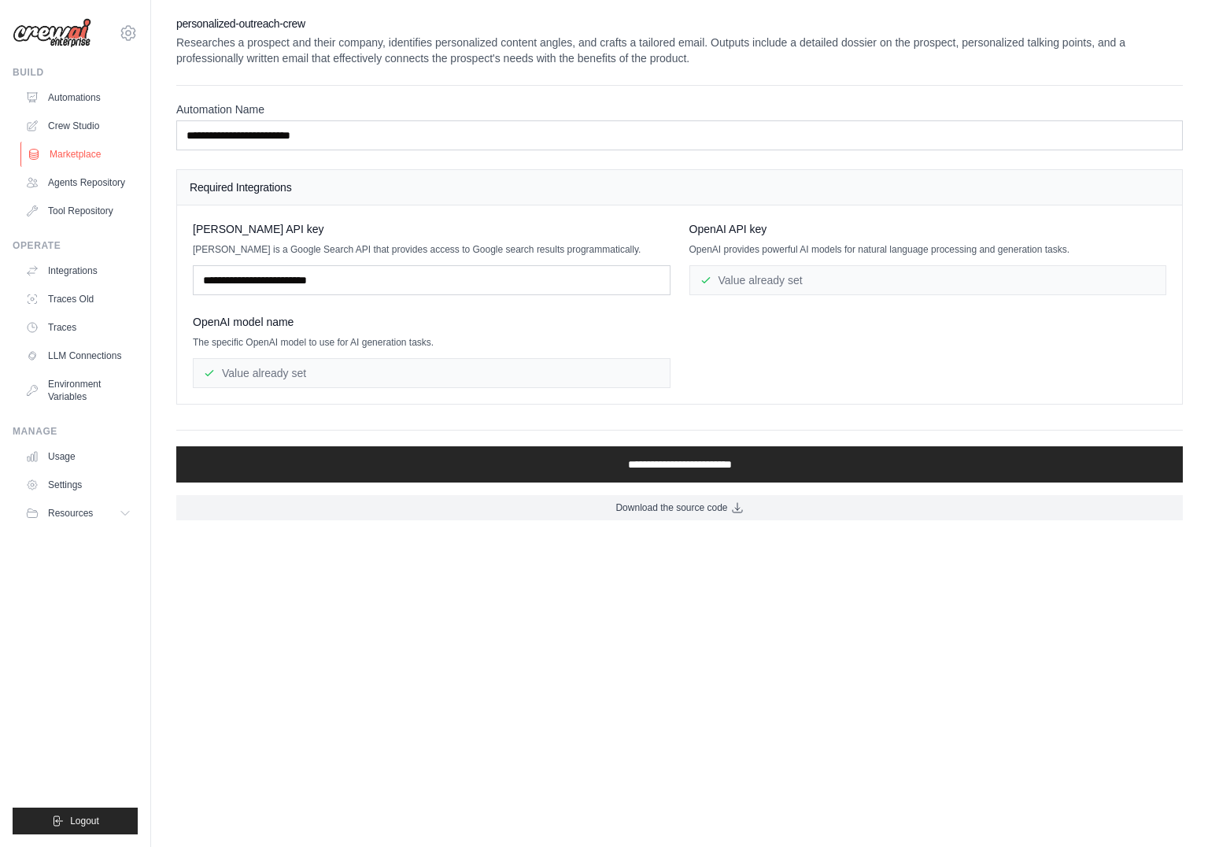
click at [71, 146] on link "Marketplace" at bounding box center [79, 154] width 119 height 25
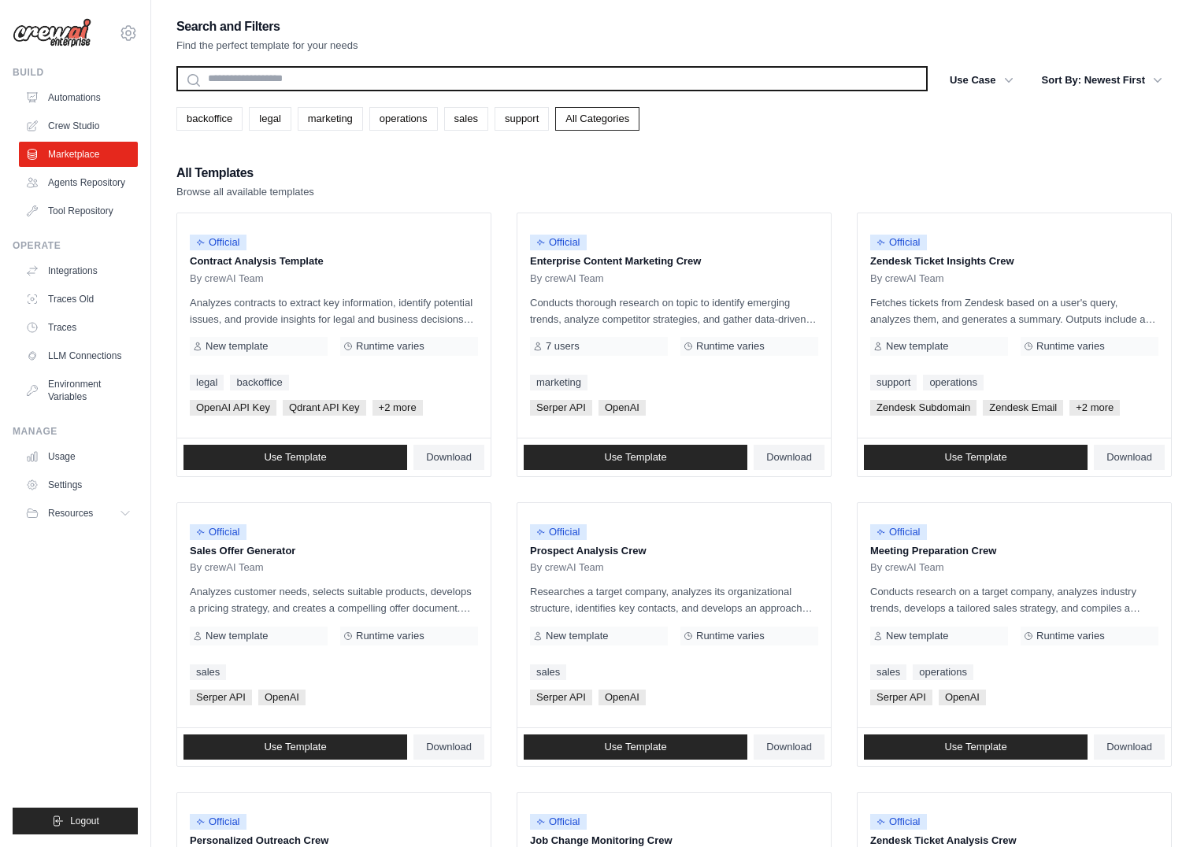
click at [360, 81] on input "text" at bounding box center [551, 78] width 751 height 25
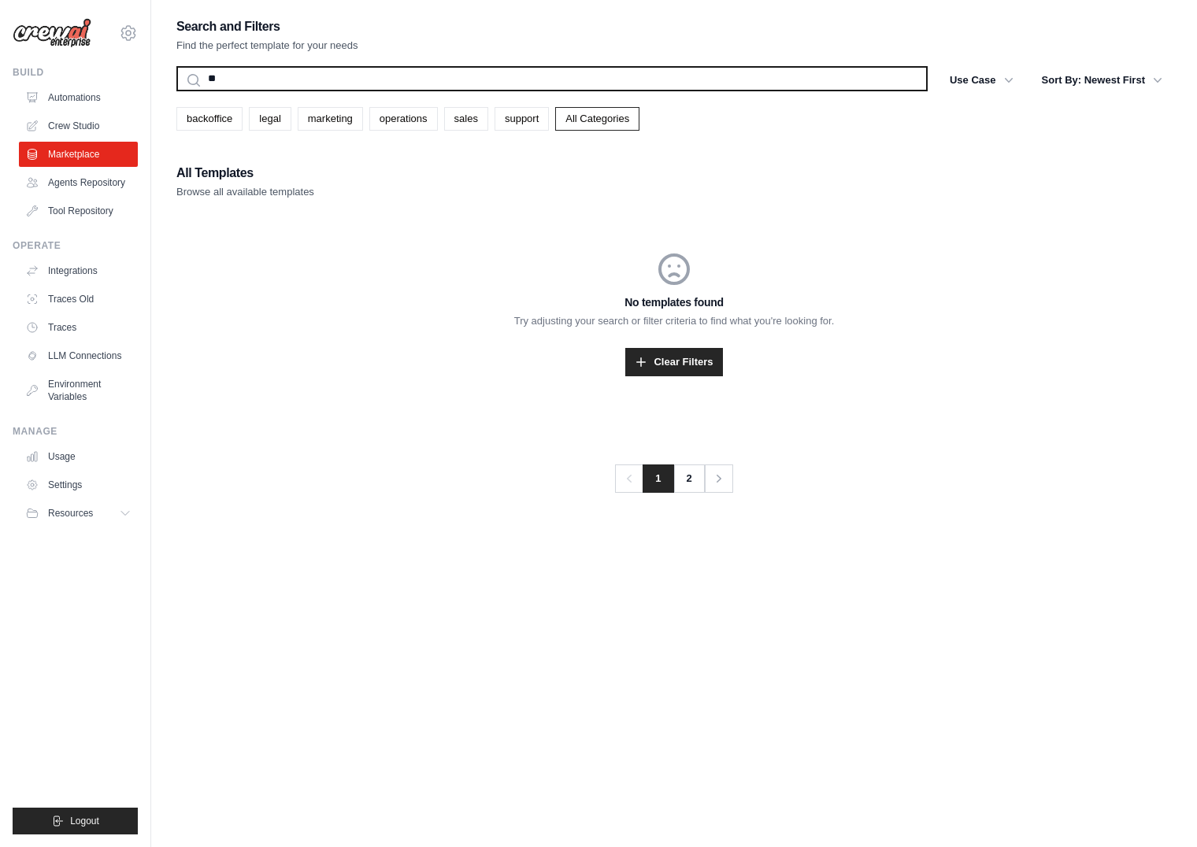
type input "*"
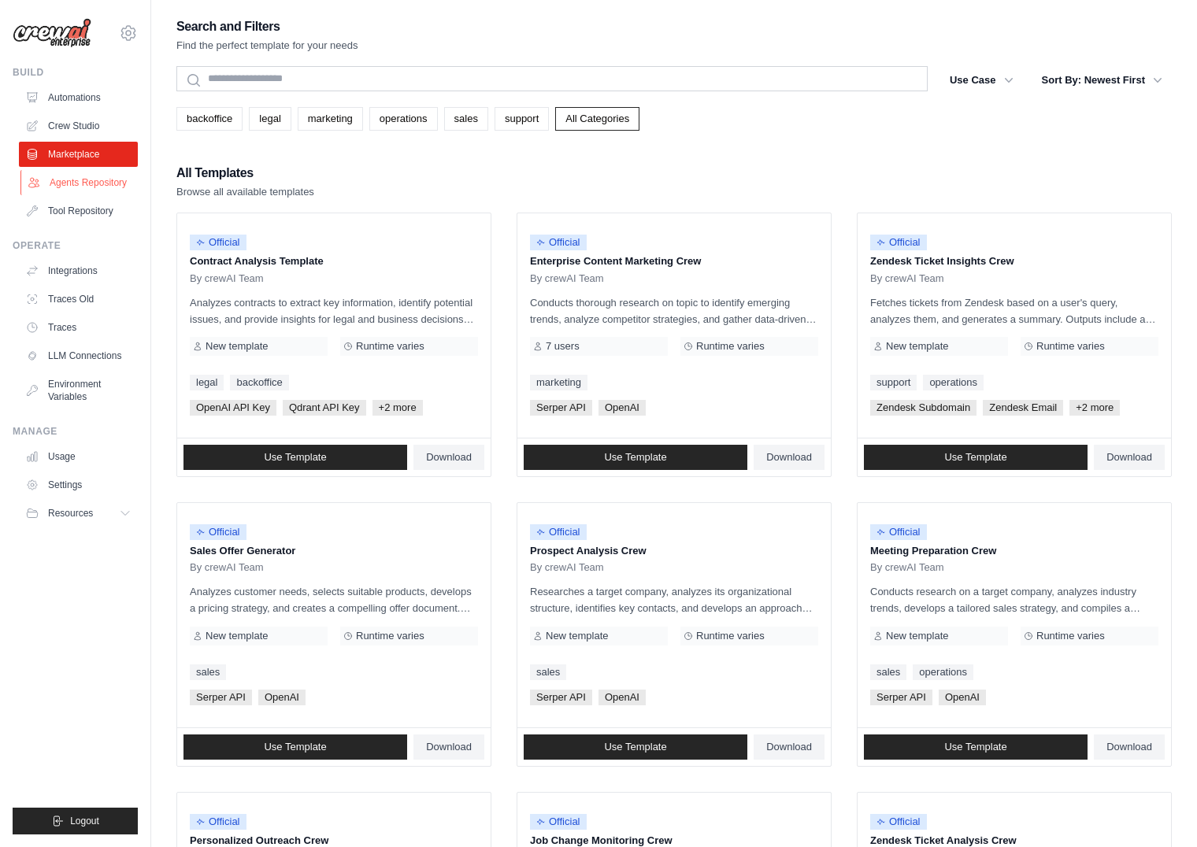
click at [87, 184] on link "Agents Repository" at bounding box center [79, 182] width 119 height 25
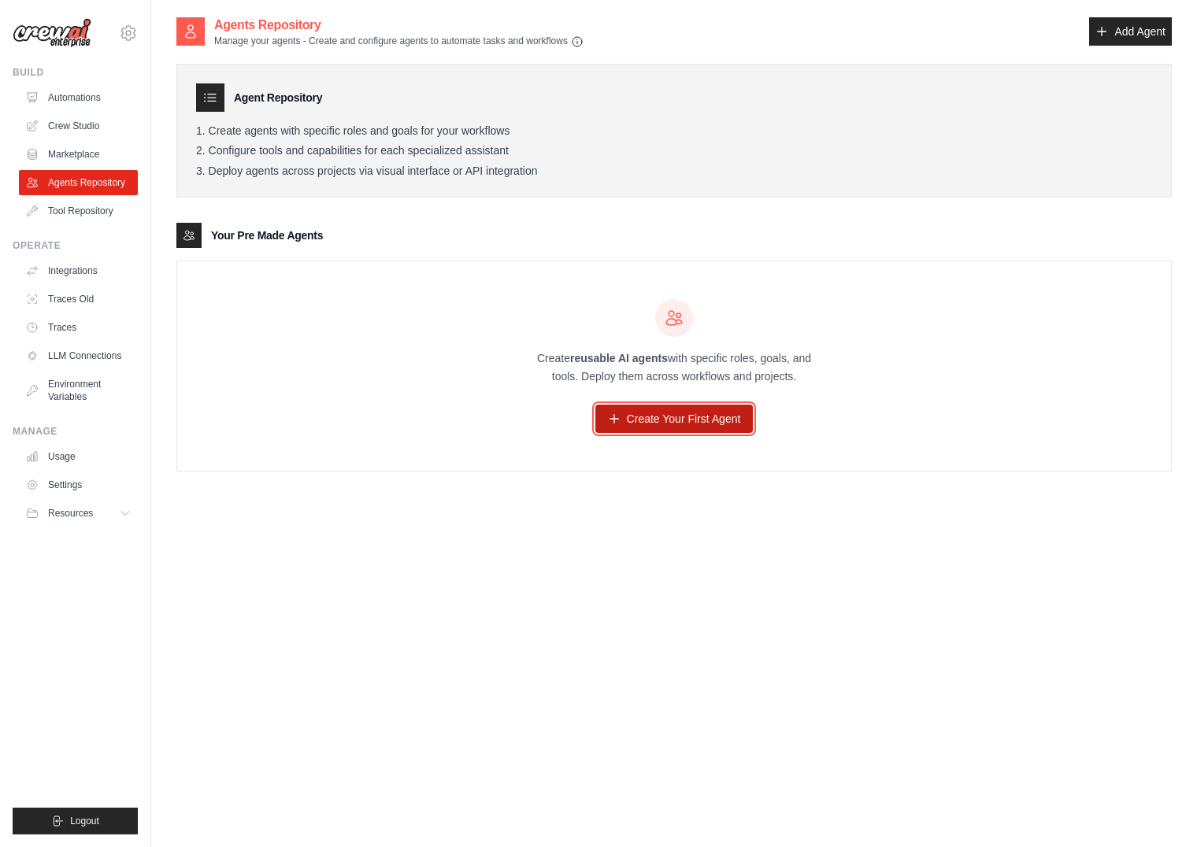
click at [675, 415] on link "Create Your First Agent" at bounding box center [674, 419] width 158 height 28
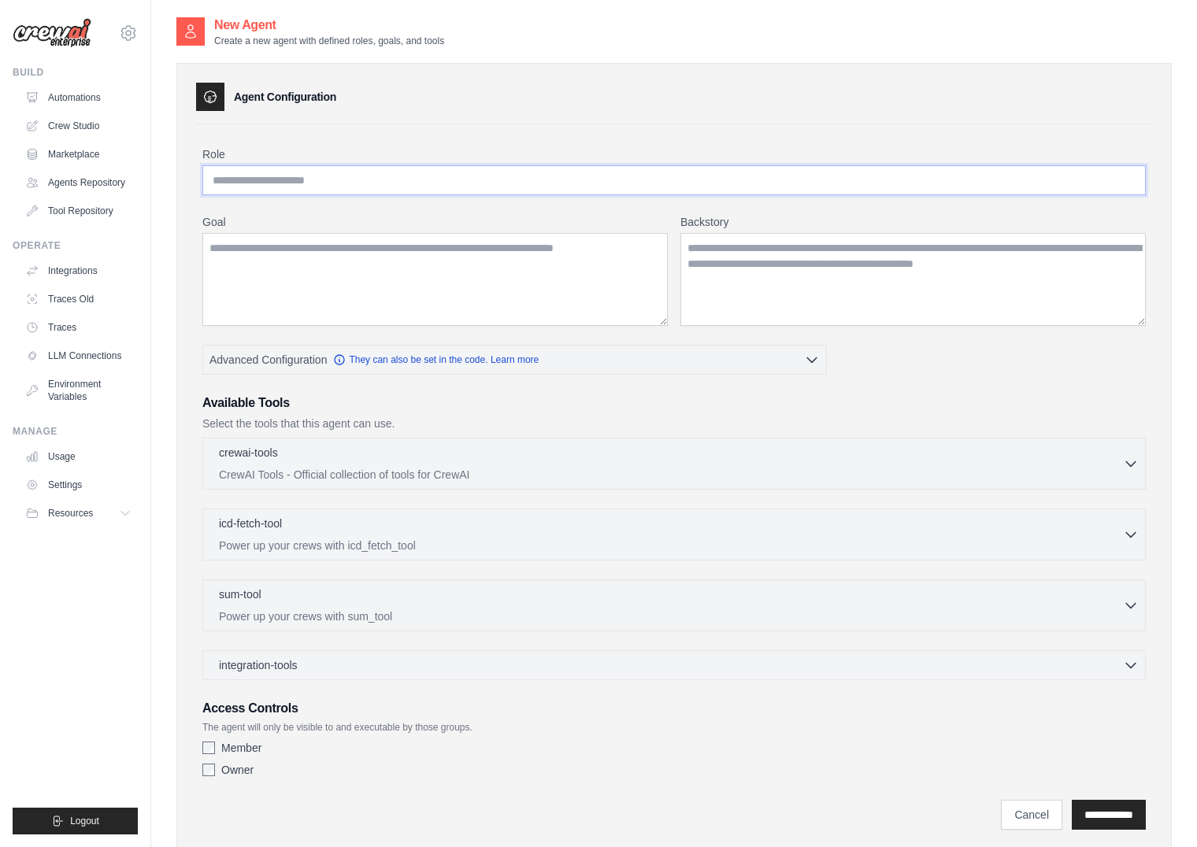
click at [425, 187] on input "Role" at bounding box center [673, 180] width 943 height 30
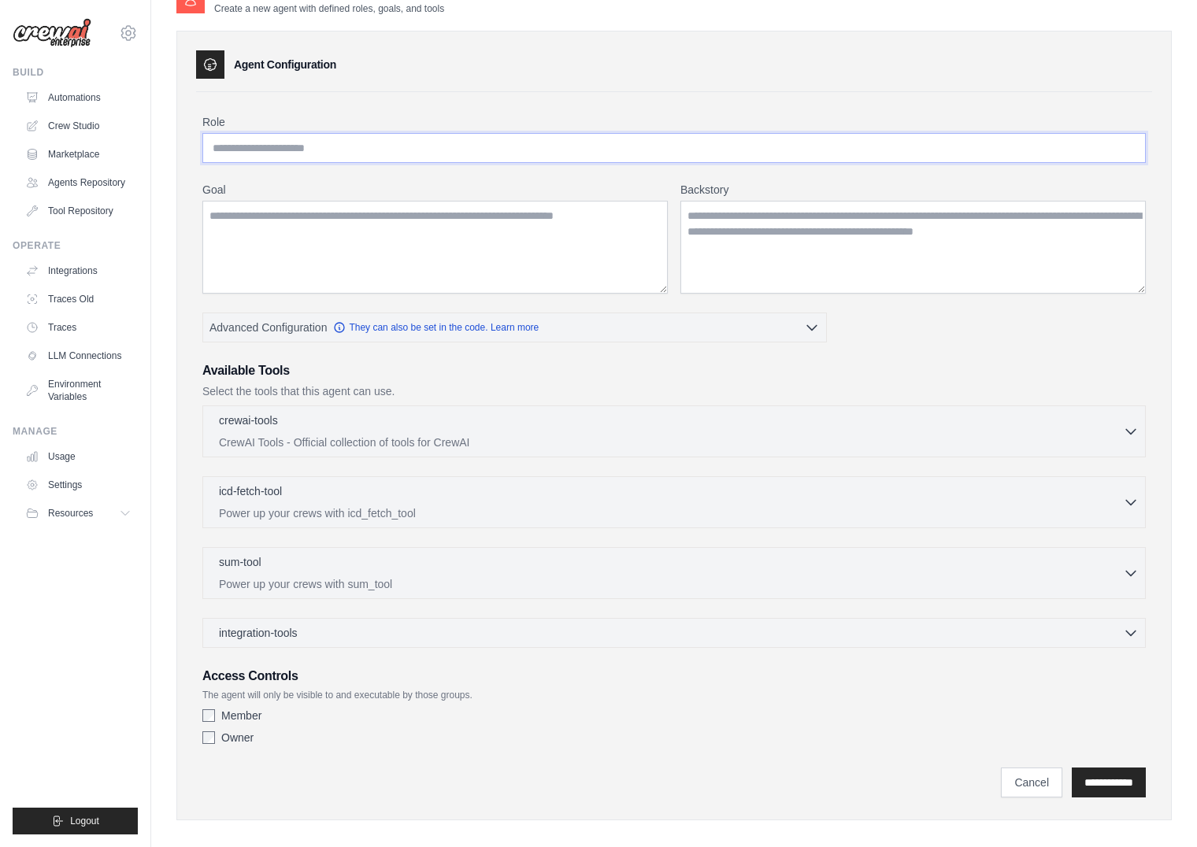
scroll to position [46, 0]
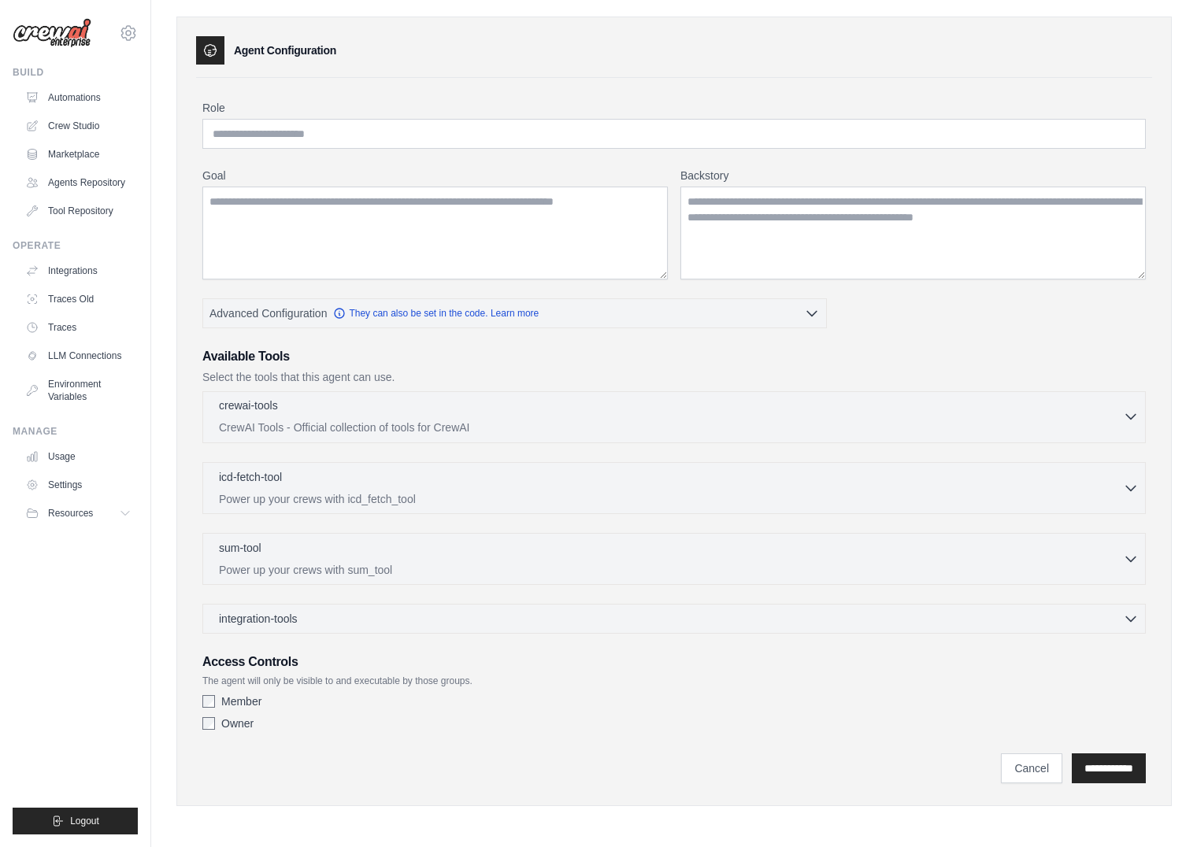
click at [868, 405] on div "crewai-tools 0 selected" at bounding box center [671, 407] width 904 height 19
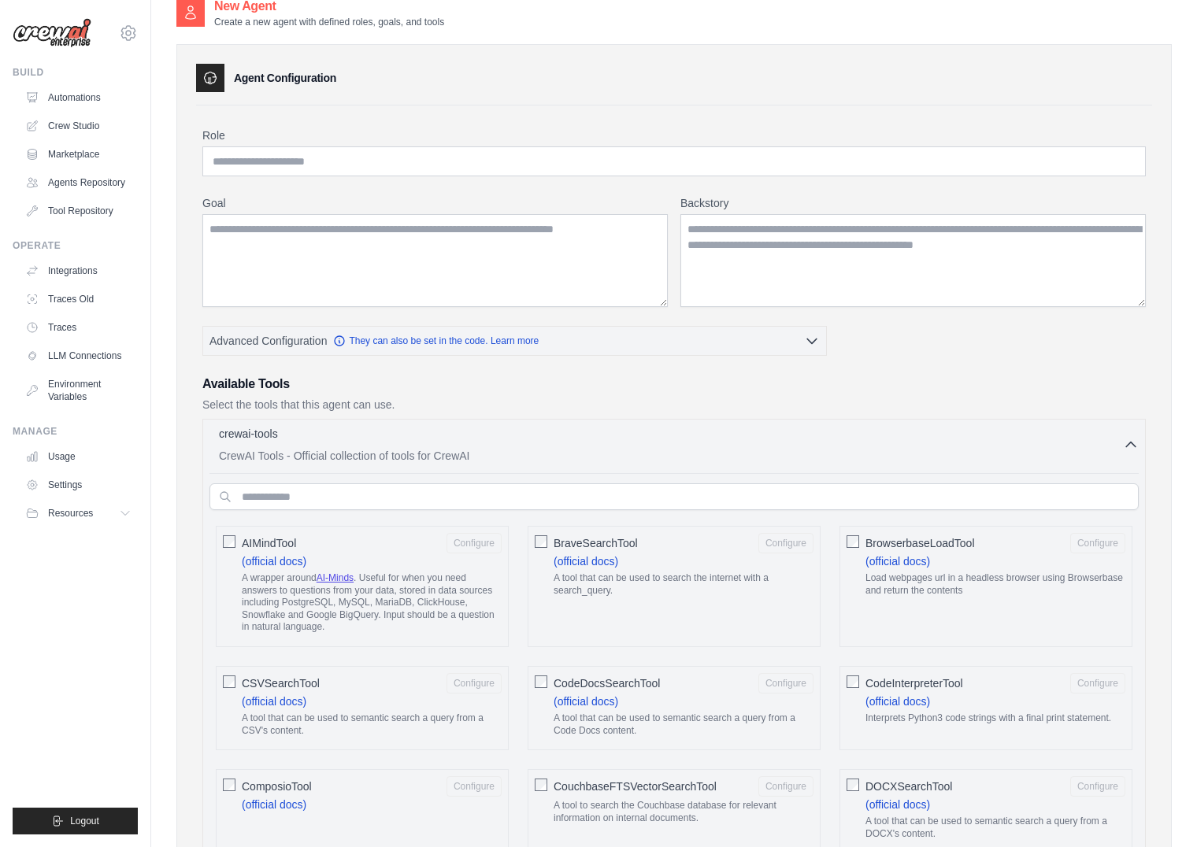
scroll to position [0, 0]
